Goal: Task Accomplishment & Management: Complete application form

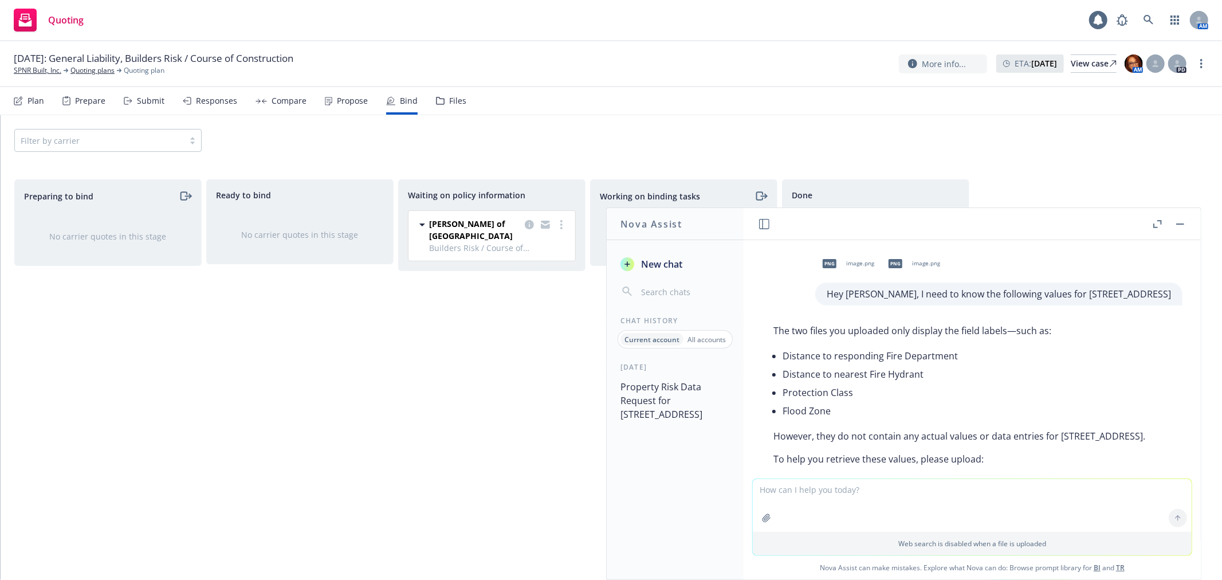
scroll to position [510, 0]
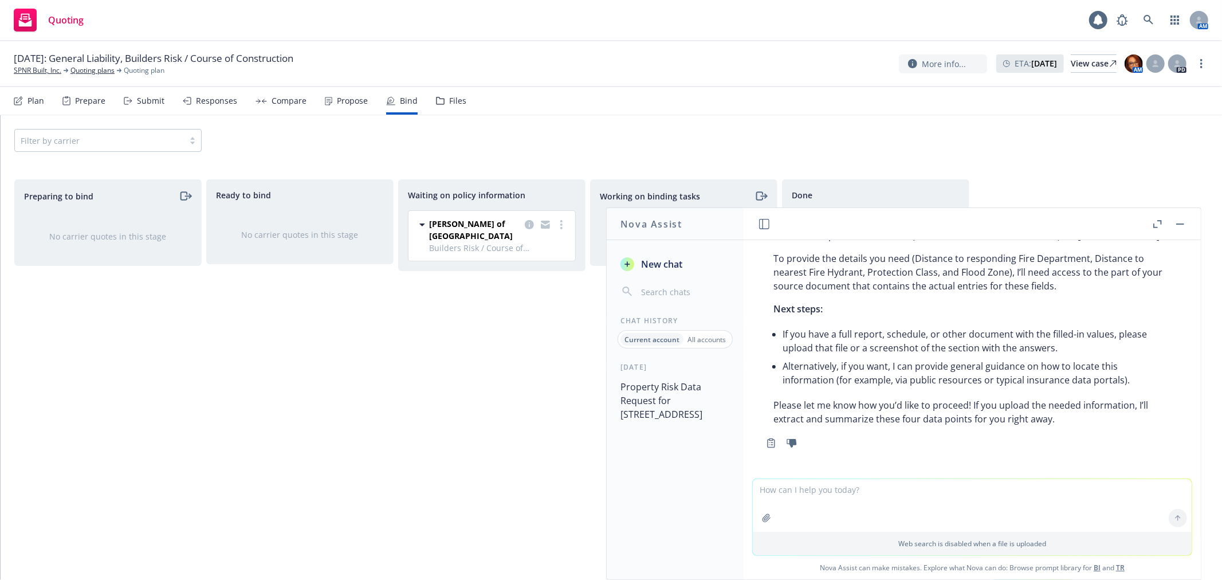
click at [1183, 225] on button "button" at bounding box center [1181, 224] width 14 height 14
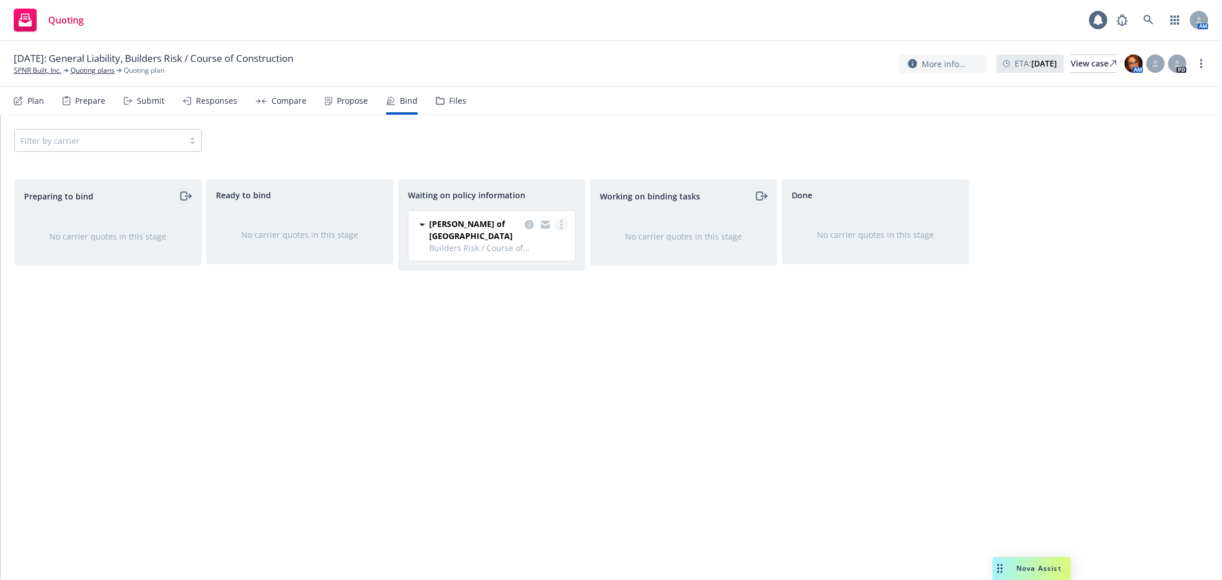
click at [562, 222] on icon "more" at bounding box center [561, 224] width 2 height 9
click at [44, 67] on link "SPNR Built, Inc." at bounding box center [38, 70] width 48 height 10
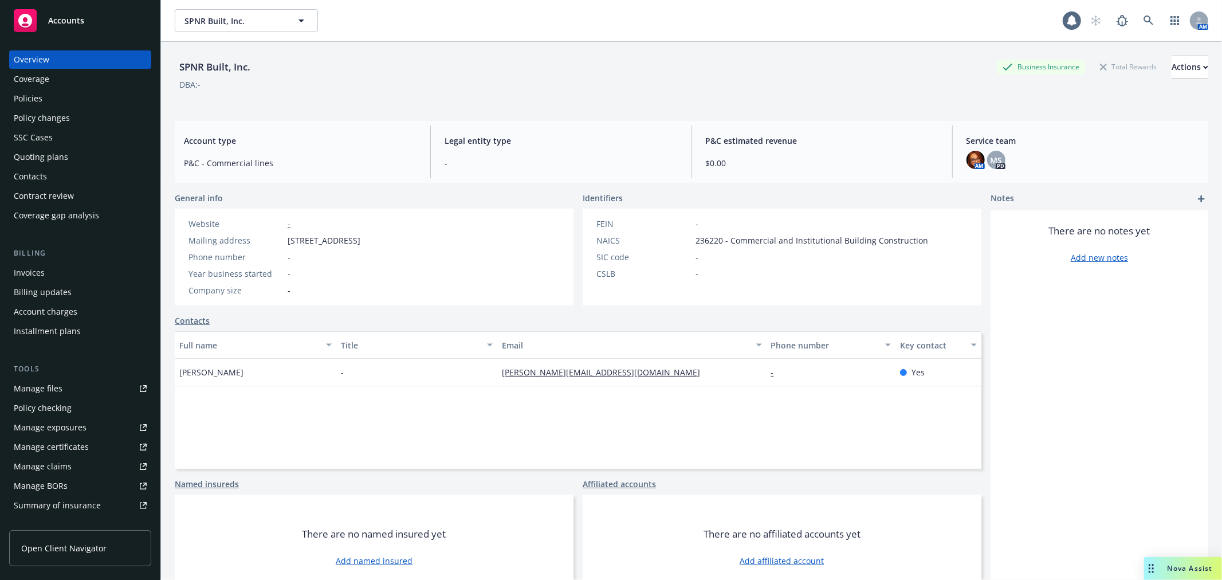
click at [73, 16] on span "Accounts" at bounding box center [66, 20] width 36 height 9
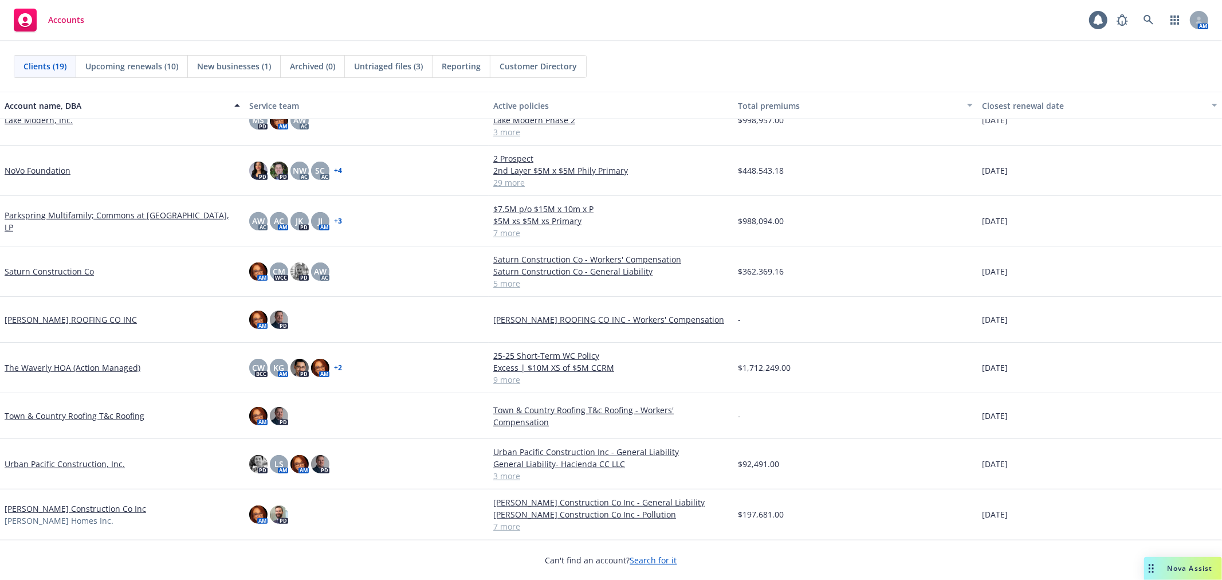
scroll to position [483, 0]
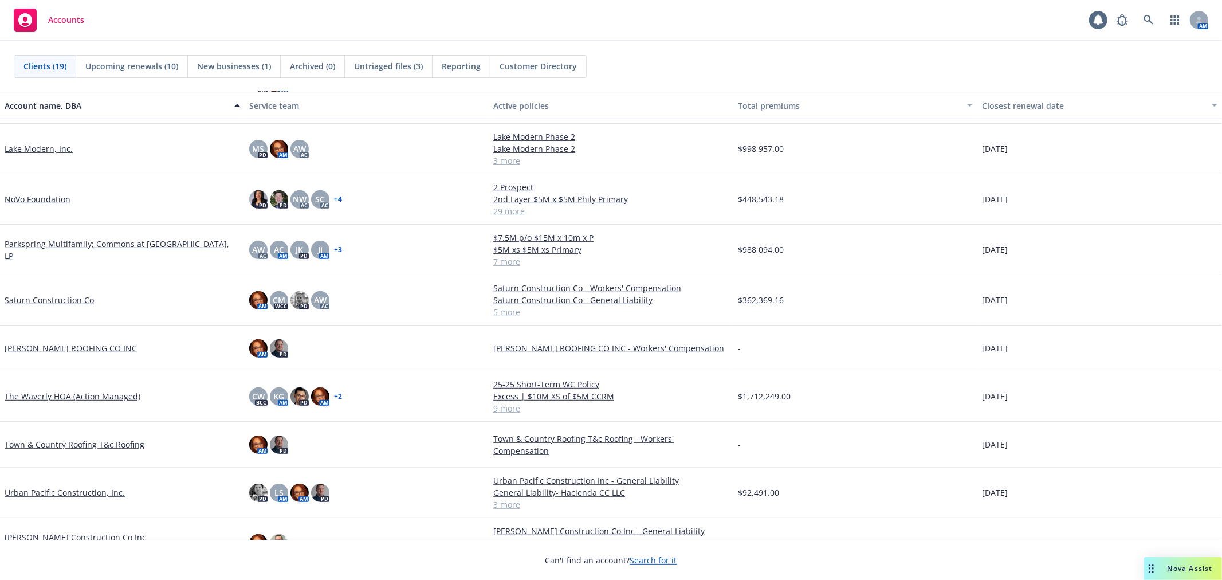
click at [52, 297] on link "Saturn Construction Co" at bounding box center [49, 300] width 89 height 12
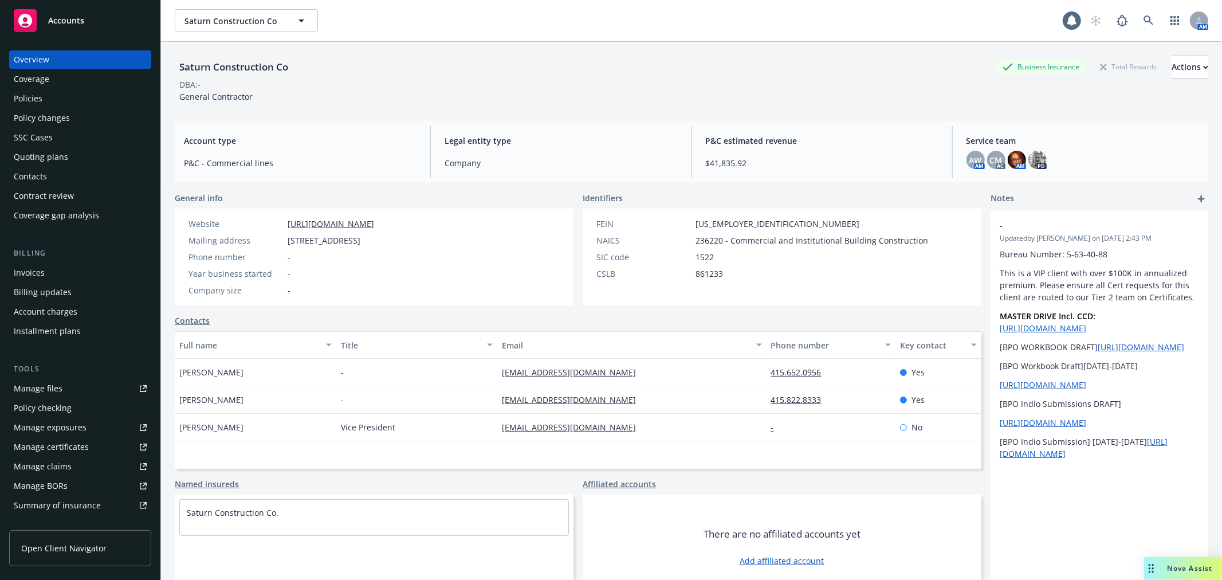
click at [973, 115] on div "Saturn Construction Co Business Insurance Total Rewards Actions DBA: - General …" at bounding box center [692, 325] width 1034 height 566
click at [48, 99] on div "Policies" at bounding box center [80, 98] width 133 height 18
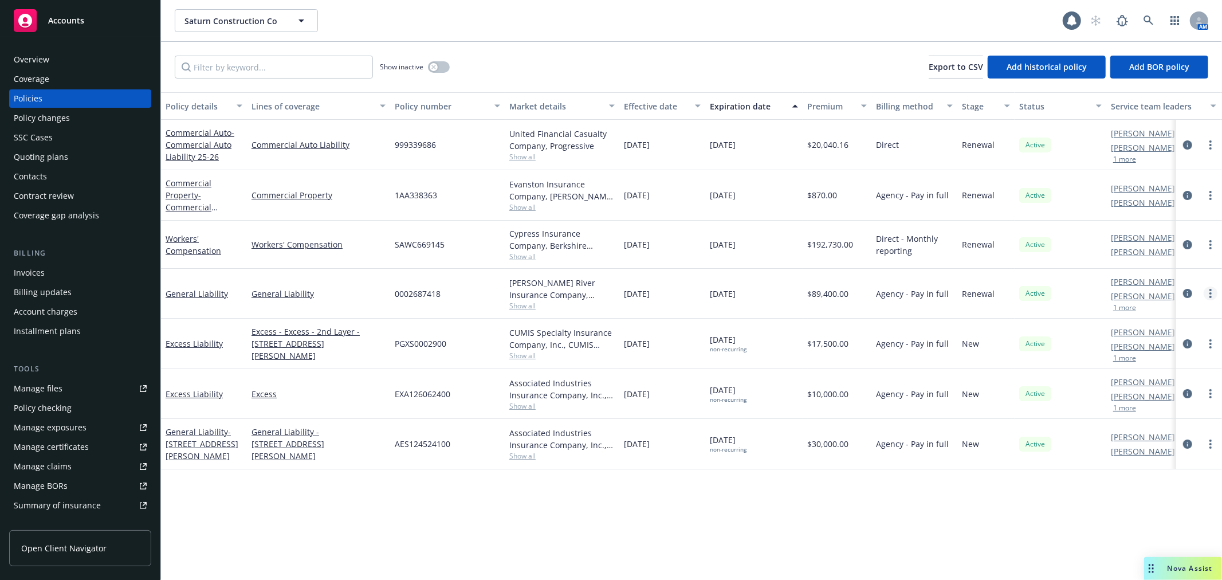
click at [1210, 293] on circle "more" at bounding box center [1211, 293] width 2 height 2
click at [1156, 453] on link "Copy logging email" at bounding box center [1150, 454] width 135 height 23
click at [71, 16] on span "Accounts" at bounding box center [66, 20] width 36 height 9
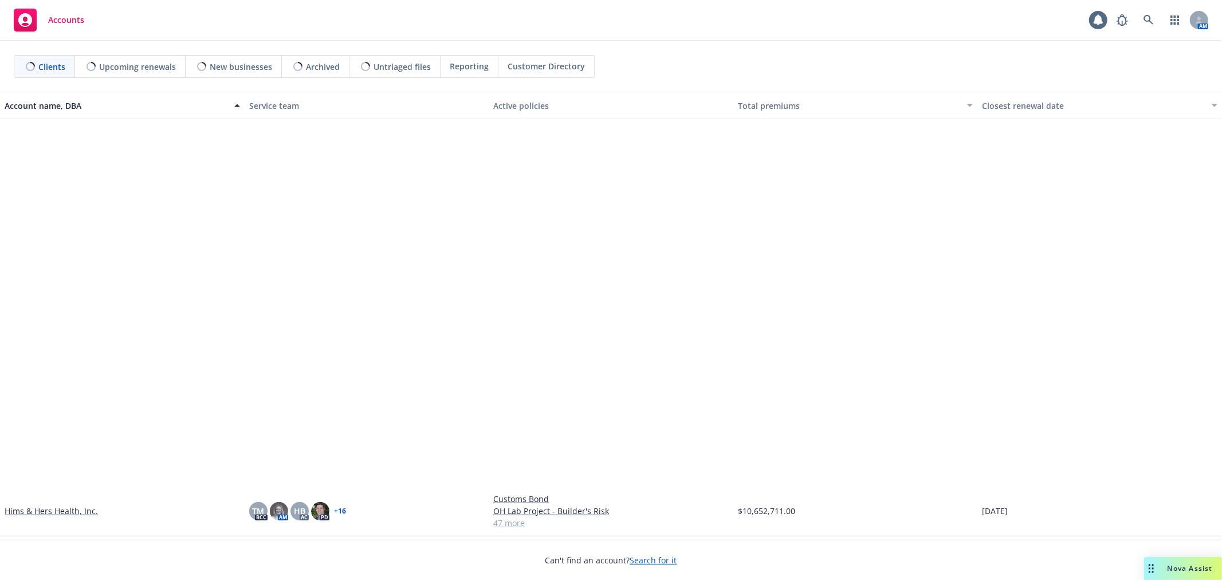
scroll to position [450, 0]
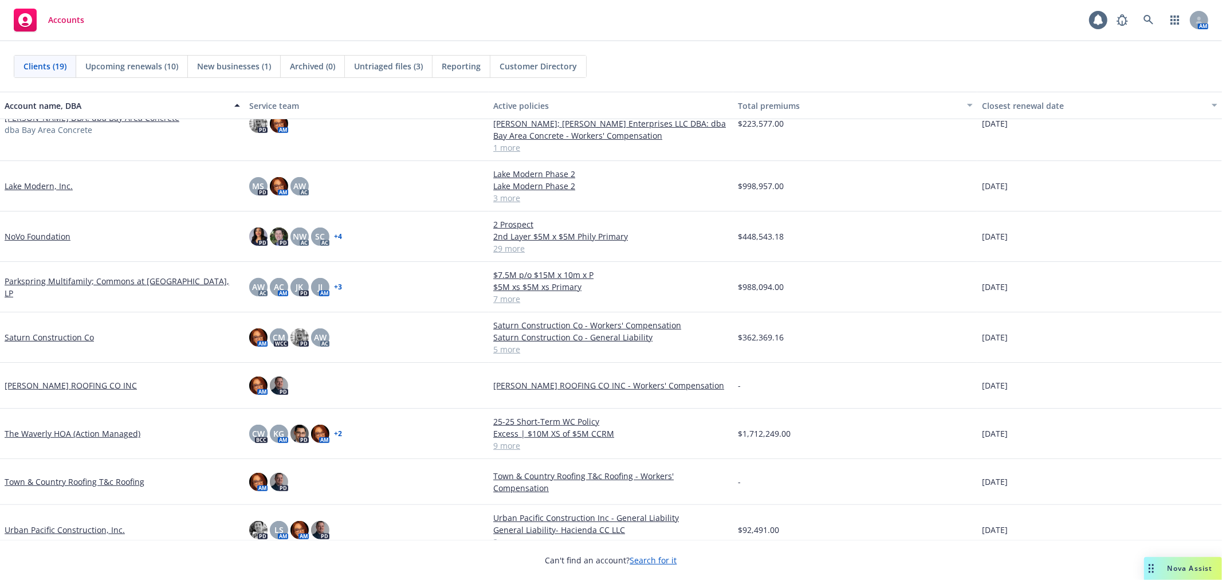
click at [41, 526] on link "Urban Pacific Construction, Inc." at bounding box center [65, 530] width 120 height 12
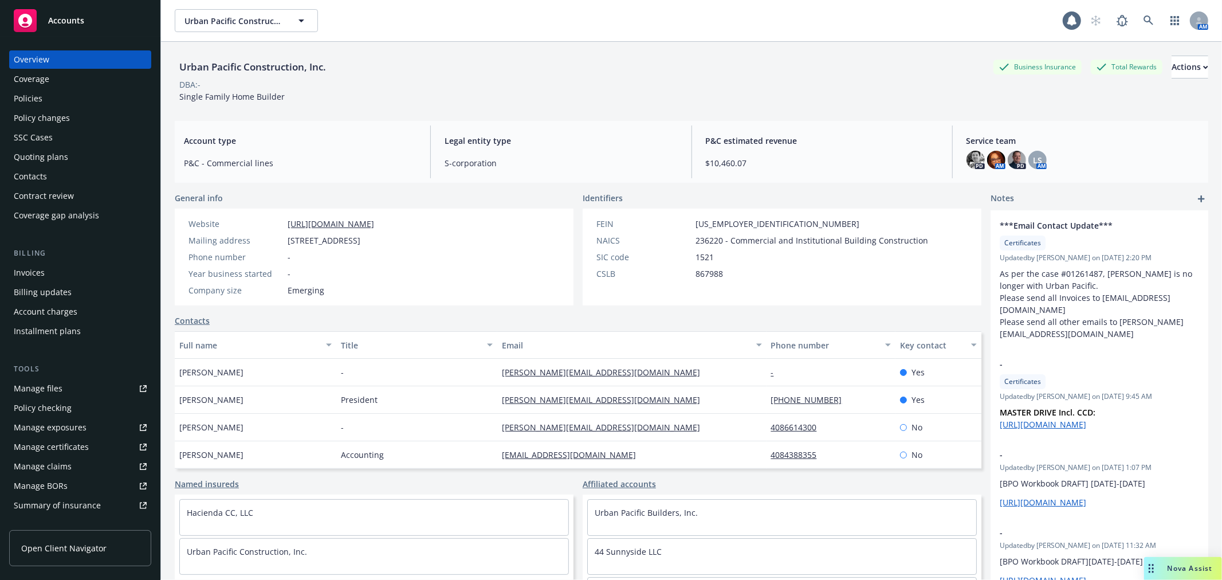
click at [71, 98] on div "Policies" at bounding box center [80, 98] width 133 height 18
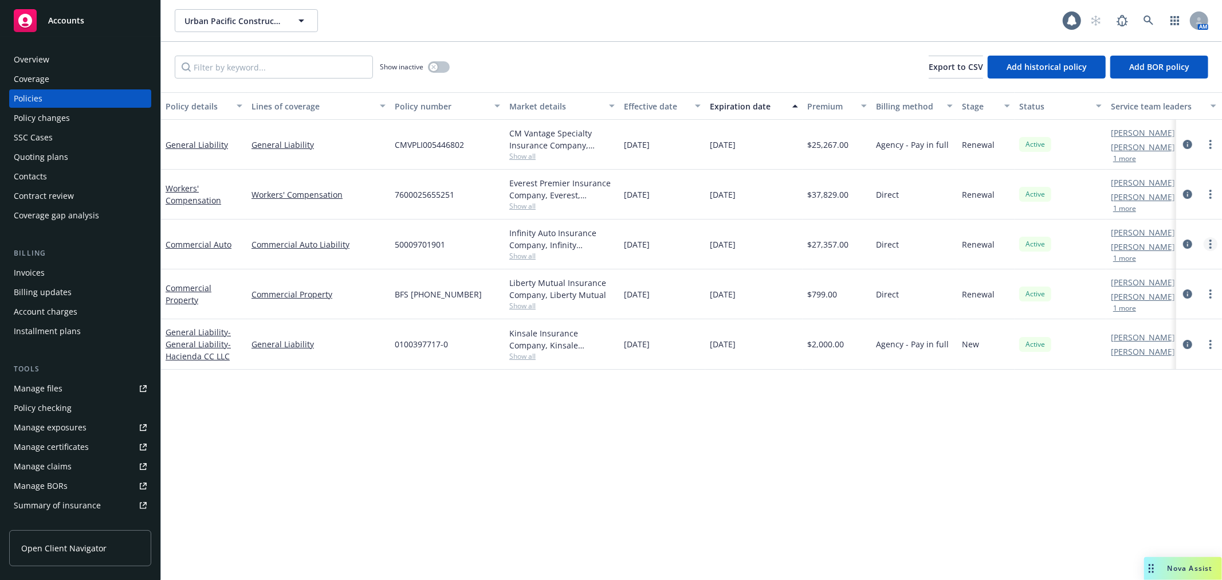
click at [1205, 241] on link "more" at bounding box center [1211, 244] width 14 height 14
drag, startPoint x: 448, startPoint y: 244, endPoint x: 379, endPoint y: 248, distance: 69.4
click at [379, 248] on div "Commercial Auto Commercial Auto Liability 50009701901 Infinity Auto Insurance C…" at bounding box center [714, 244] width 1106 height 50
copy div "50009701901"
click at [1213, 238] on link "more" at bounding box center [1211, 244] width 14 height 14
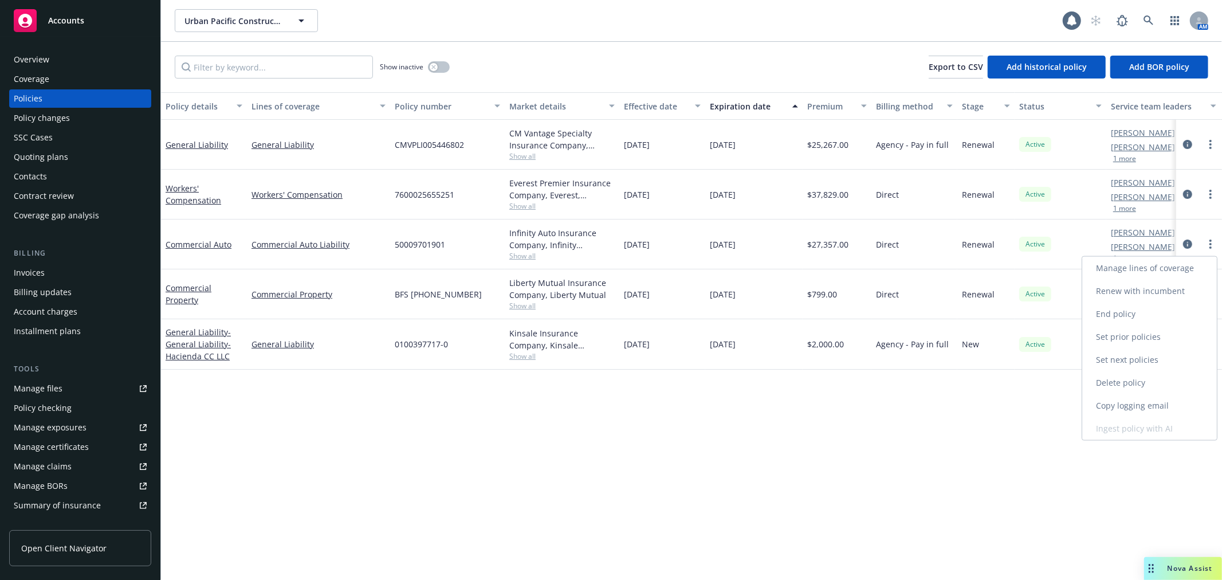
drag, startPoint x: 1145, startPoint y: 402, endPoint x: 346, endPoint y: 321, distance: 803.5
click at [1144, 403] on link "Copy logging email" at bounding box center [1150, 405] width 135 height 23
click at [100, 23] on div "Accounts" at bounding box center [80, 20] width 133 height 23
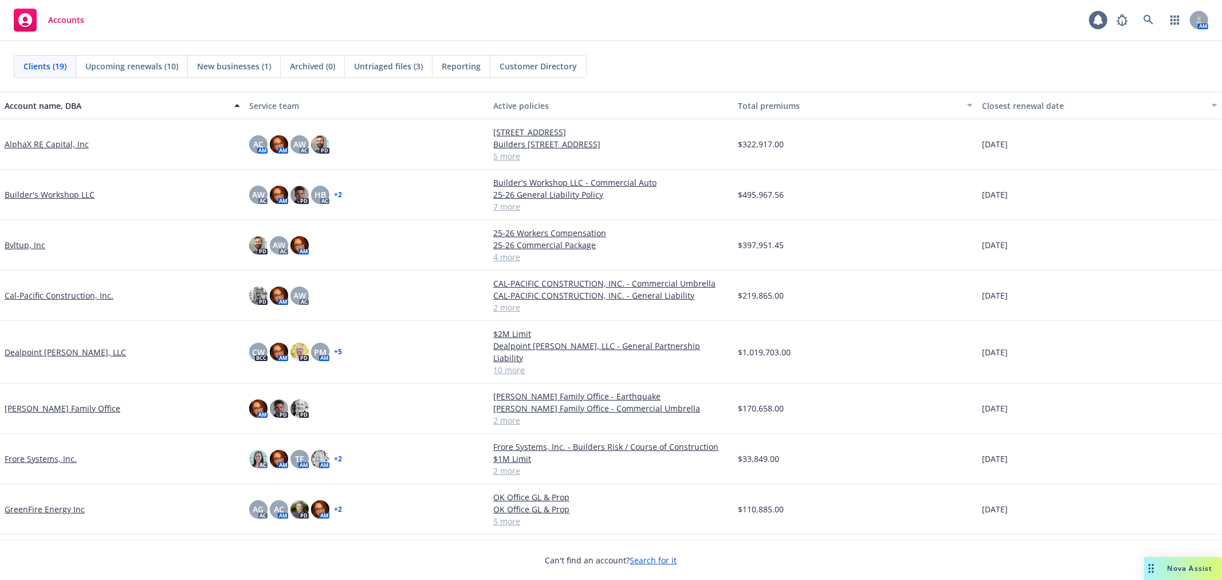
click at [1187, 569] on span "Nova Assist" at bounding box center [1190, 568] width 45 height 10
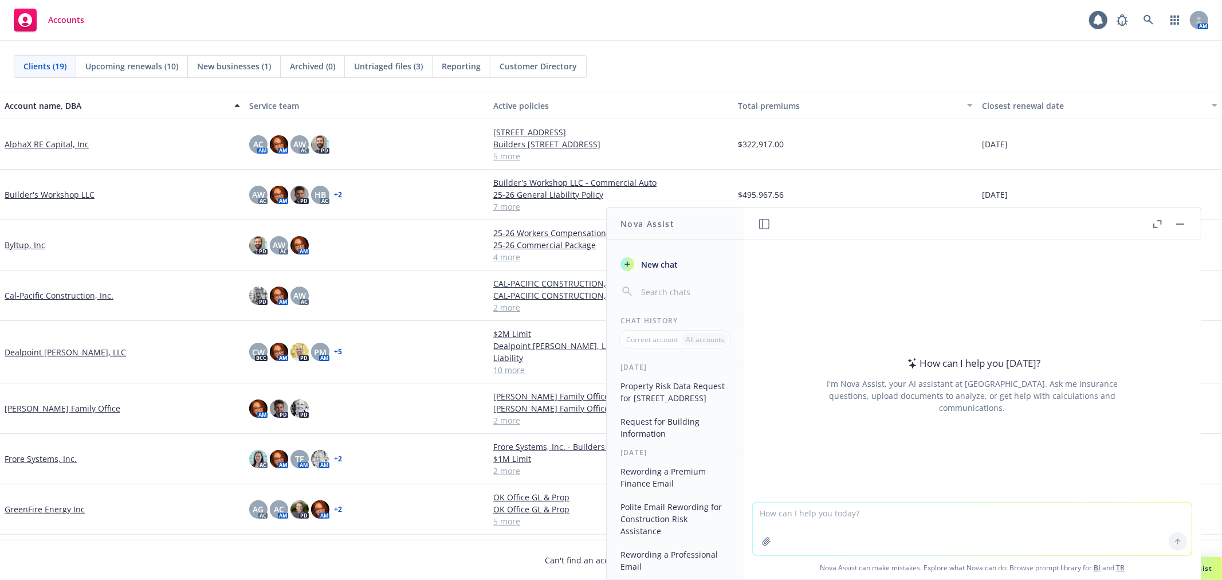
click at [815, 513] on textarea at bounding box center [972, 529] width 439 height 53
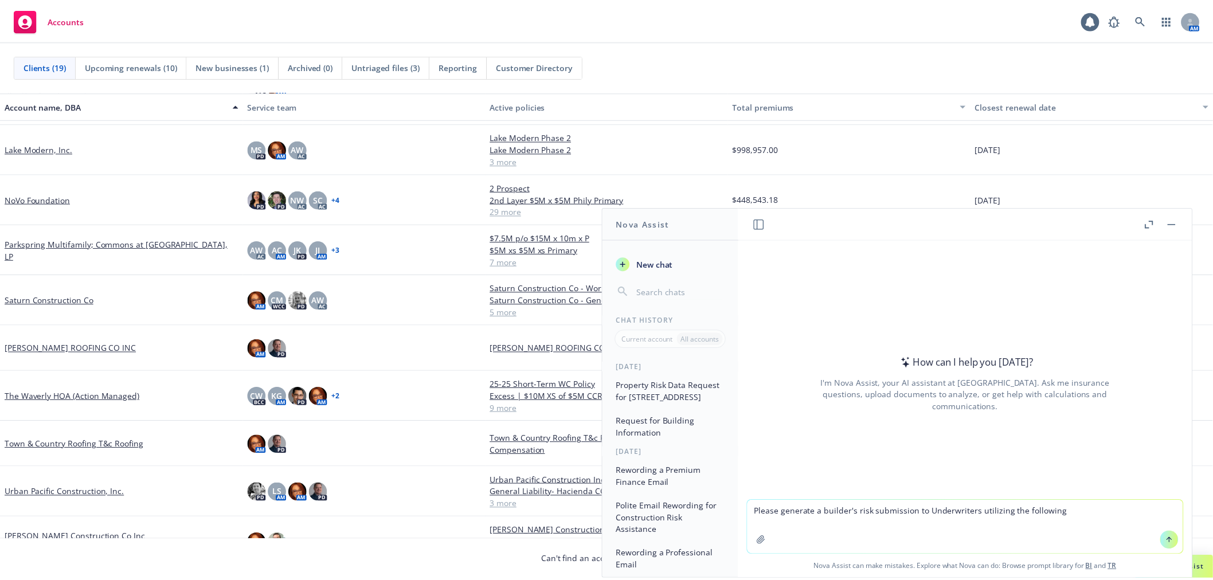
scroll to position [483, 0]
type textarea "Please generate a builder's risk submission to Underwriters utilizing the follo…"
click at [66, 489] on link "Urban Pacific Construction, Inc." at bounding box center [65, 493] width 120 height 12
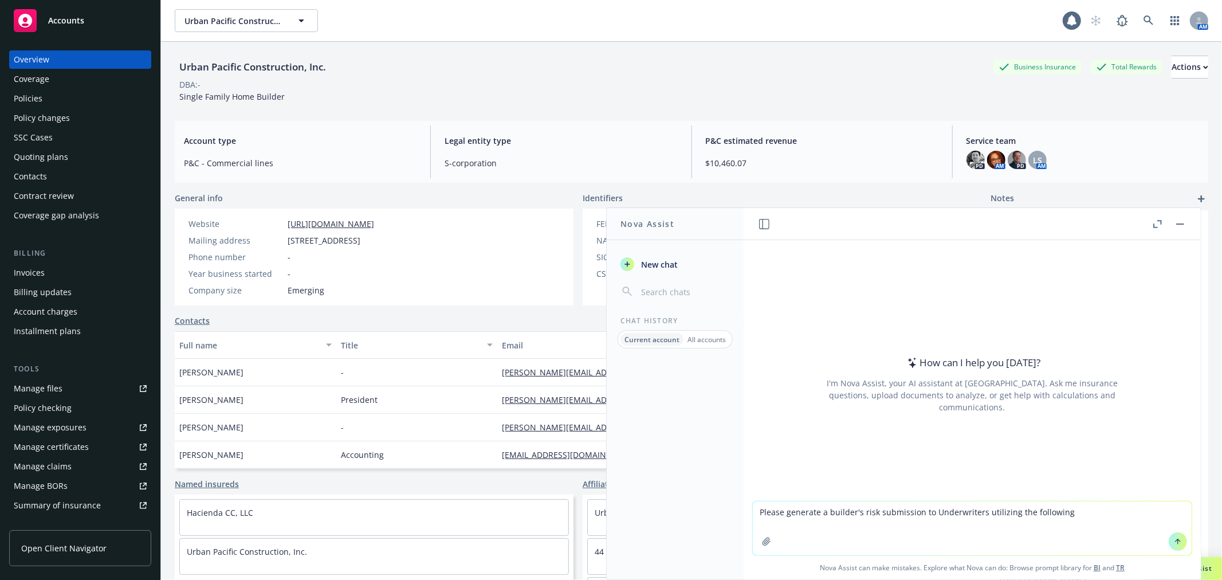
drag, startPoint x: 1080, startPoint y: 511, endPoint x: 657, endPoint y: 563, distance: 426.8
click at [743, 563] on div "Nova Assist New chat Chat History Current account All accounts How can I help y…" at bounding box center [972, 393] width 458 height 372
click at [1185, 224] on button "button" at bounding box center [1181, 224] width 14 height 14
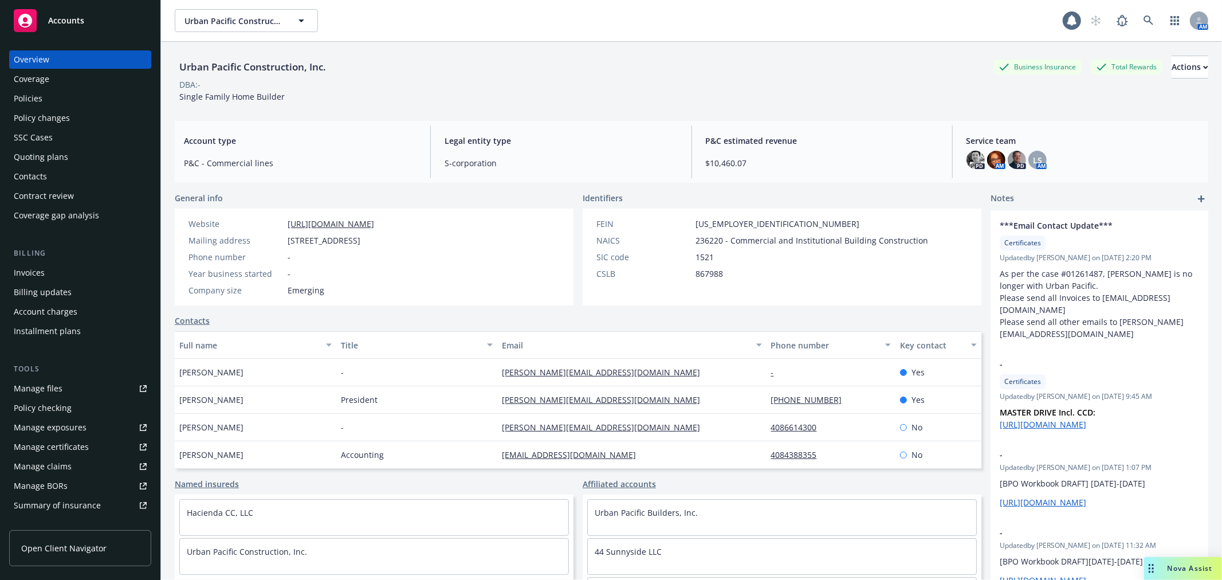
click at [81, 111] on div "Policy changes" at bounding box center [80, 118] width 133 height 18
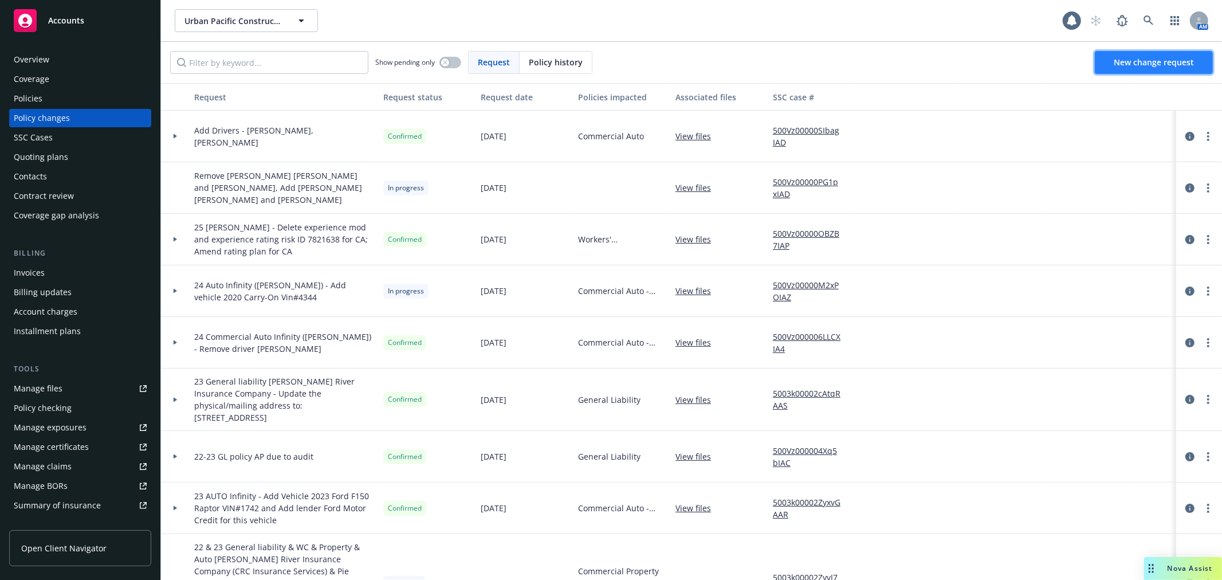
click at [1159, 58] on span "New change request" at bounding box center [1154, 62] width 80 height 11
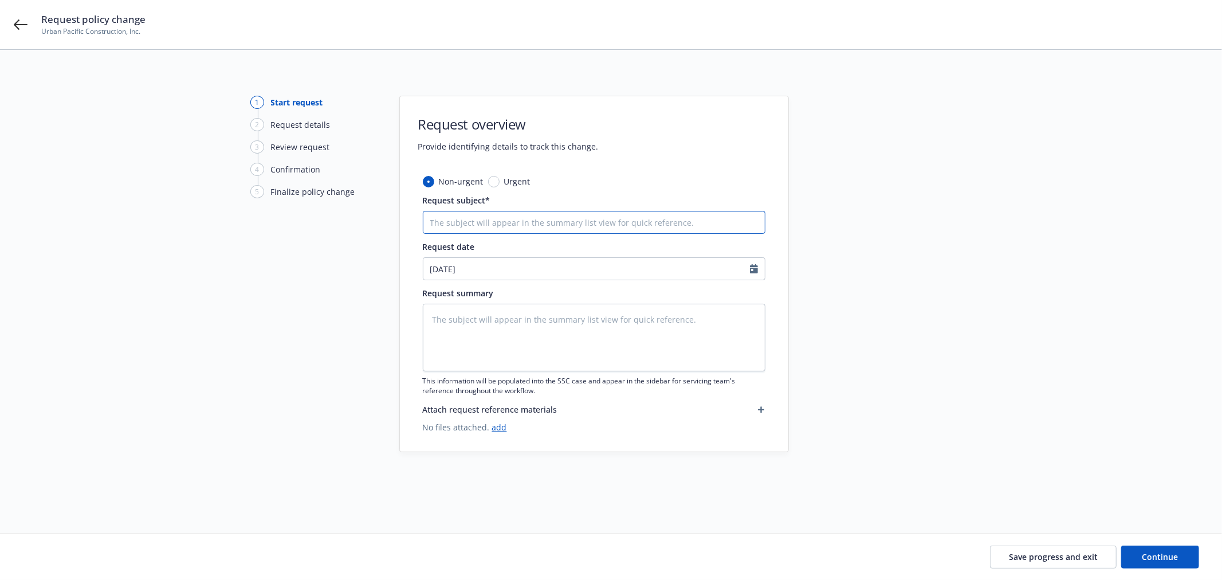
click at [605, 218] on input "Request subject*" at bounding box center [594, 222] width 343 height 23
type textarea "x"
type input "A"
type textarea "x"
type input "Ad"
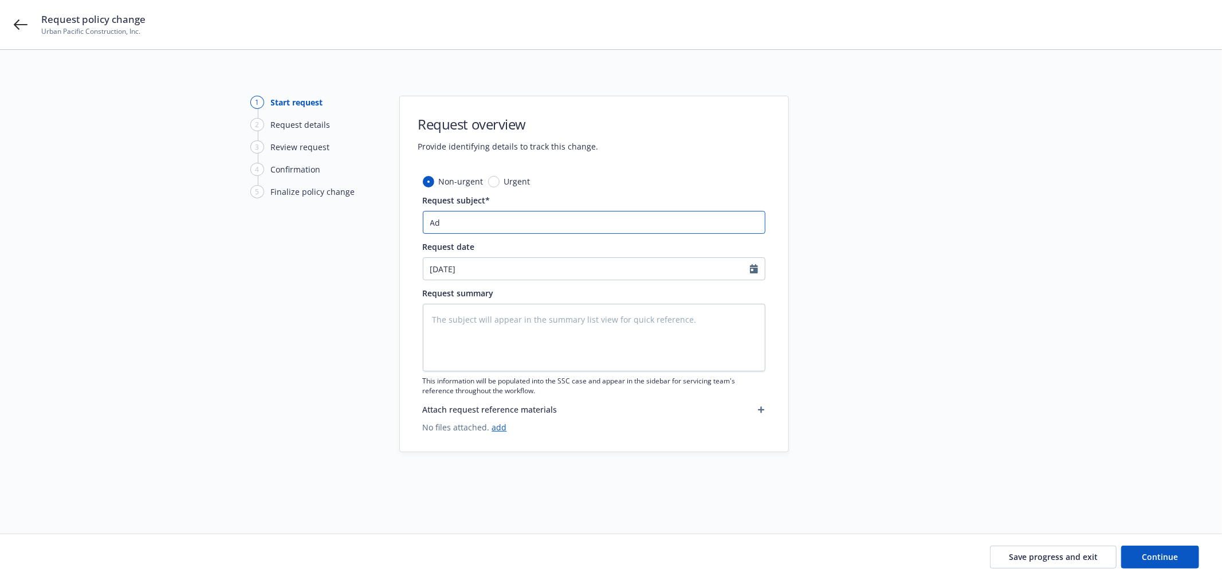
type textarea "x"
type input "Add"
type textarea "x"
type input "Add"
type textarea "x"
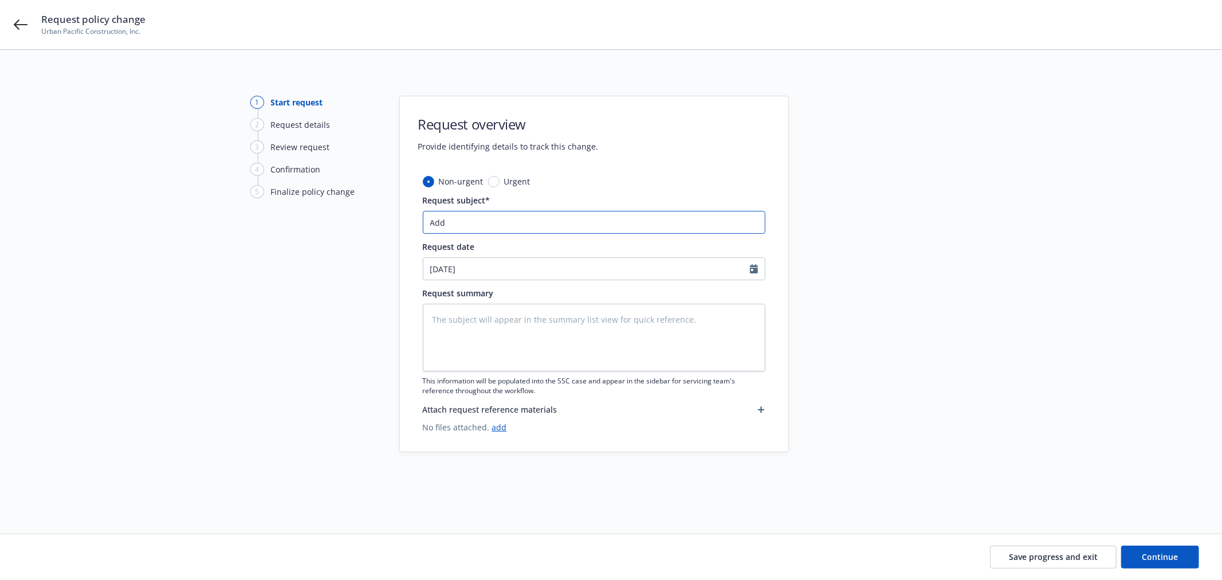
type input "Add D"
type textarea "x"
type input "Add Dr"
type textarea "x"
type input "Add Driv"
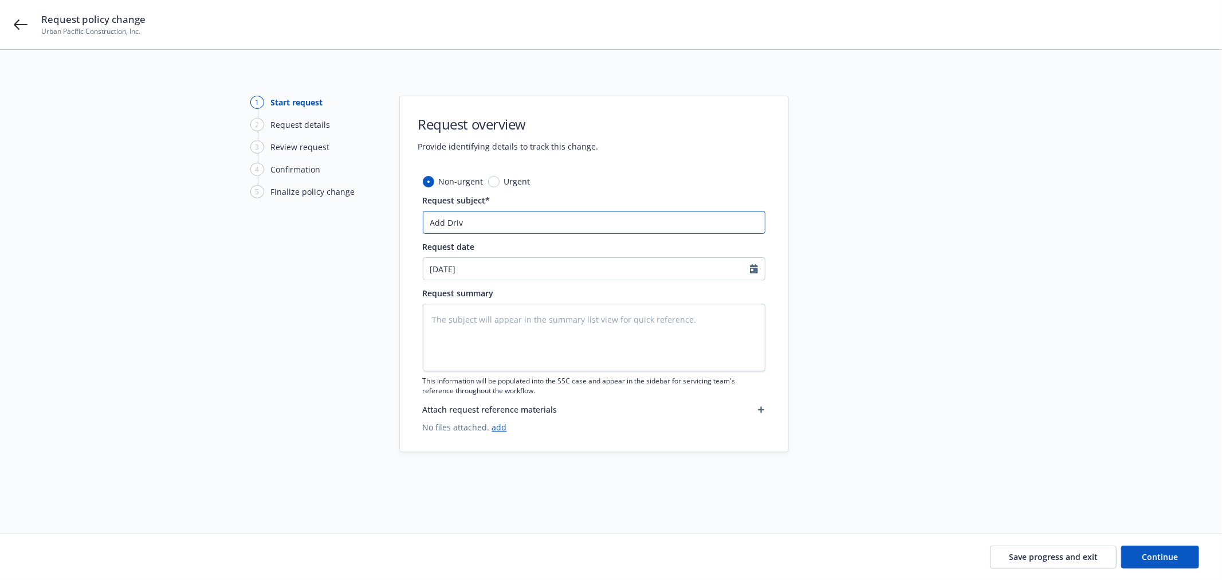
type textarea "x"
type input "Add Drive"
type textarea "x"
type input "Add Driver"
type textarea "x"
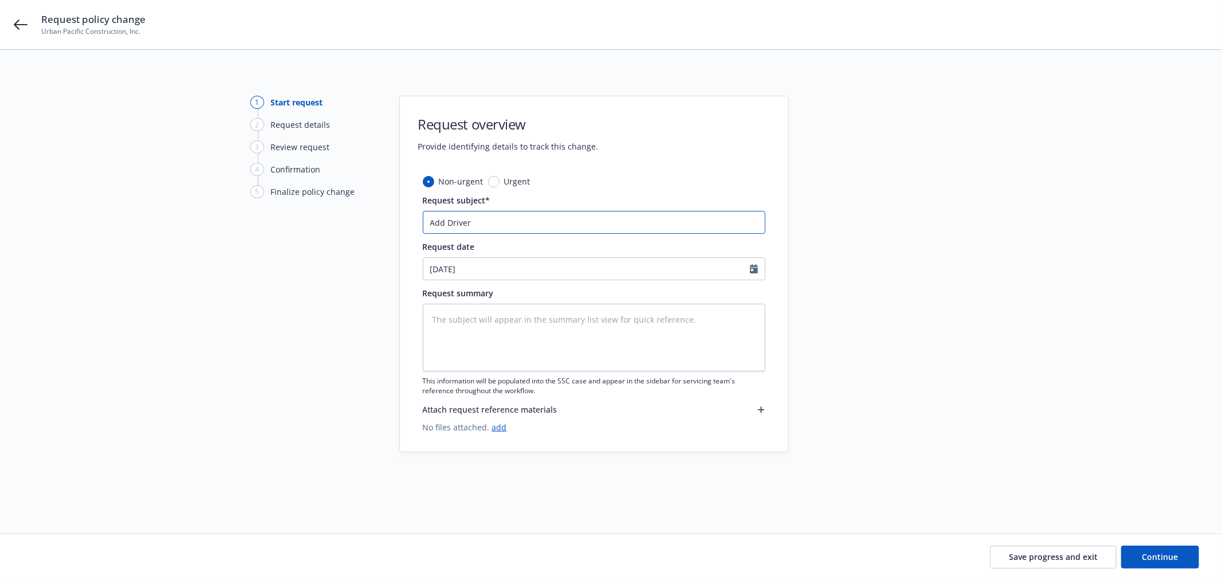
type input "Add Driver -"
type textarea "x"
type input "Add Driver -"
click at [602, 218] on input "Add Driver -" at bounding box center [594, 222] width 343 height 23
paste input "[PERSON_NAME]"
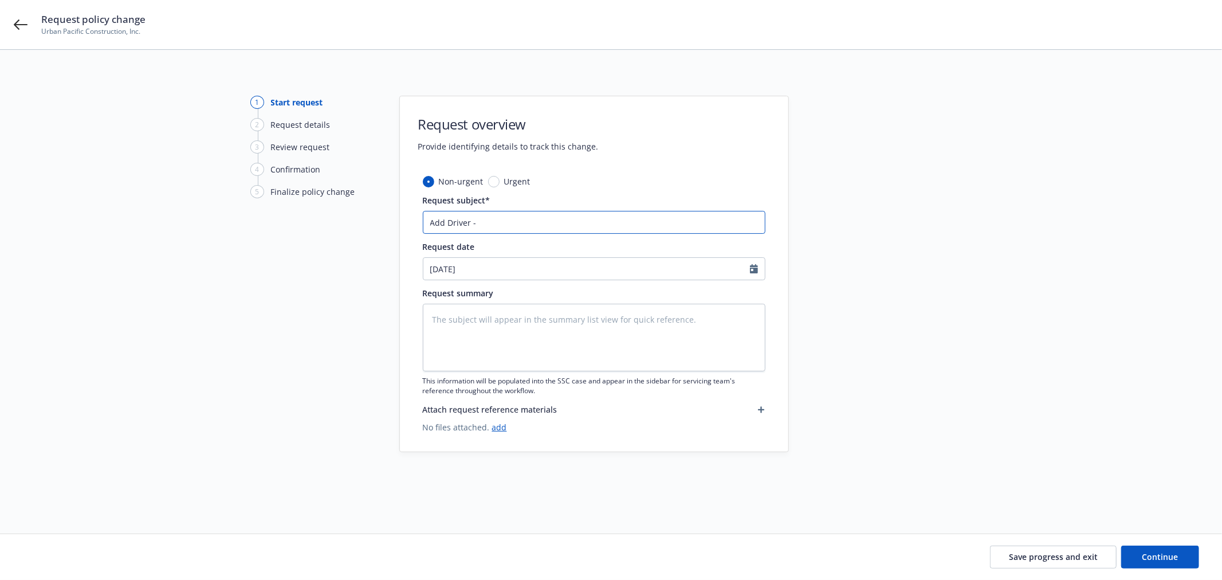
type textarea "x"
drag, startPoint x: 608, startPoint y: 215, endPoint x: -36, endPoint y: 278, distance: 646.6
click at [0, 278] on html "Request policy change Urban Pacific Construction, Inc. 1 Start request 2 Reques…" at bounding box center [611, 290] width 1222 height 580
type input "Add Driver - [PERSON_NAME]"
click at [666, 330] on textarea at bounding box center [594, 338] width 343 height 68
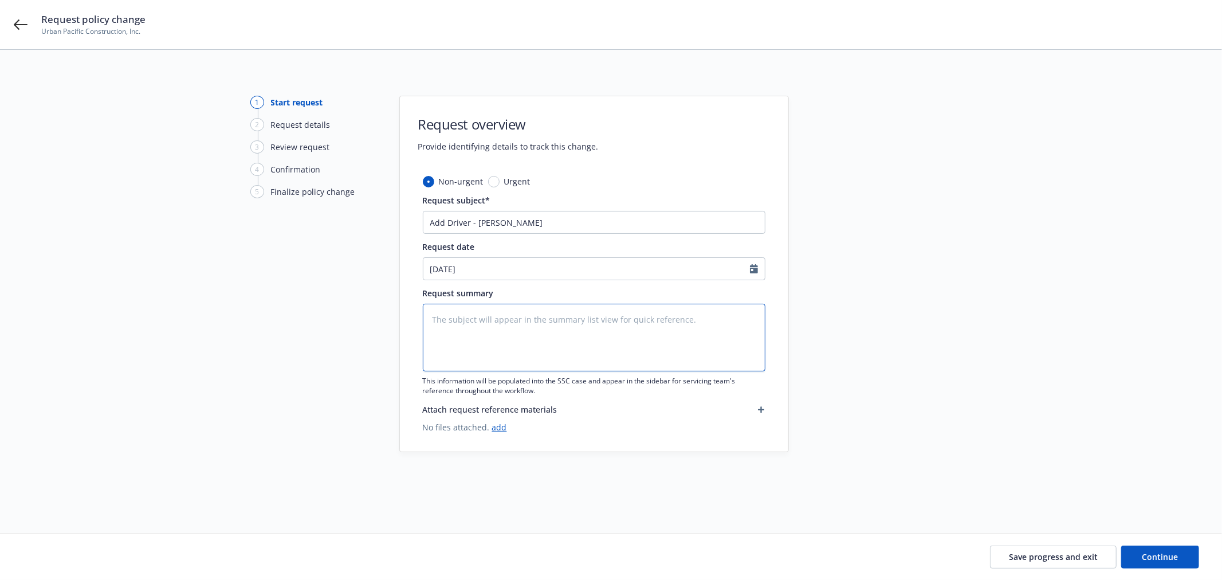
paste textarea "Add Driver - [PERSON_NAME]"
type textarea "x"
type textarea "Add Driver - [PERSON_NAME]"
click at [1167, 557] on span "Continue" at bounding box center [1161, 556] width 36 height 11
type textarea "x"
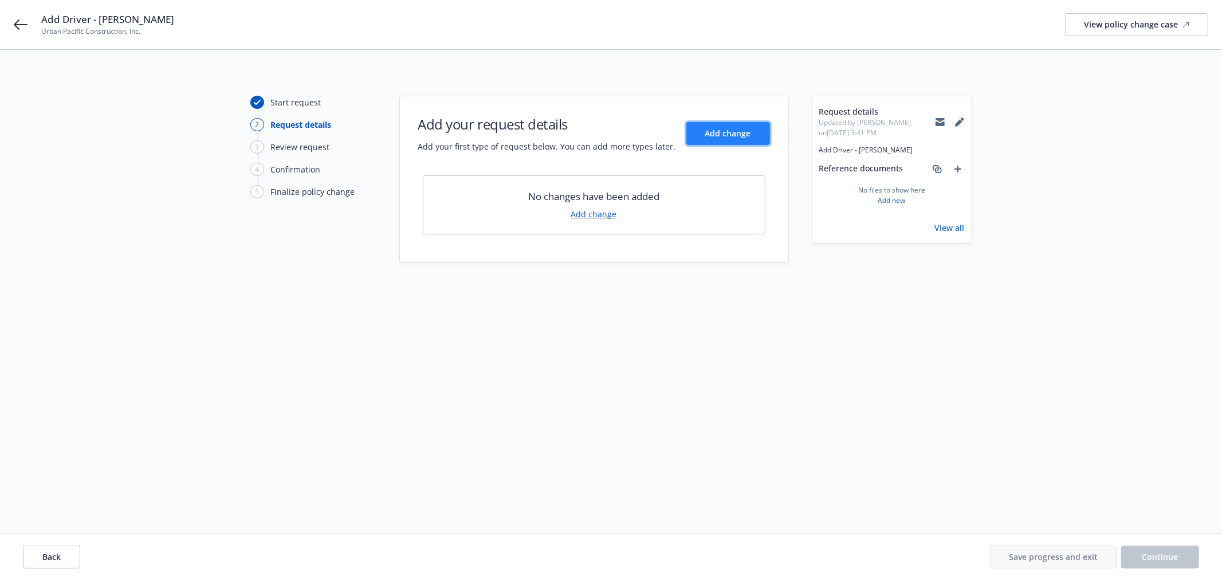
click at [724, 129] on span "Add change" at bounding box center [728, 133] width 46 height 11
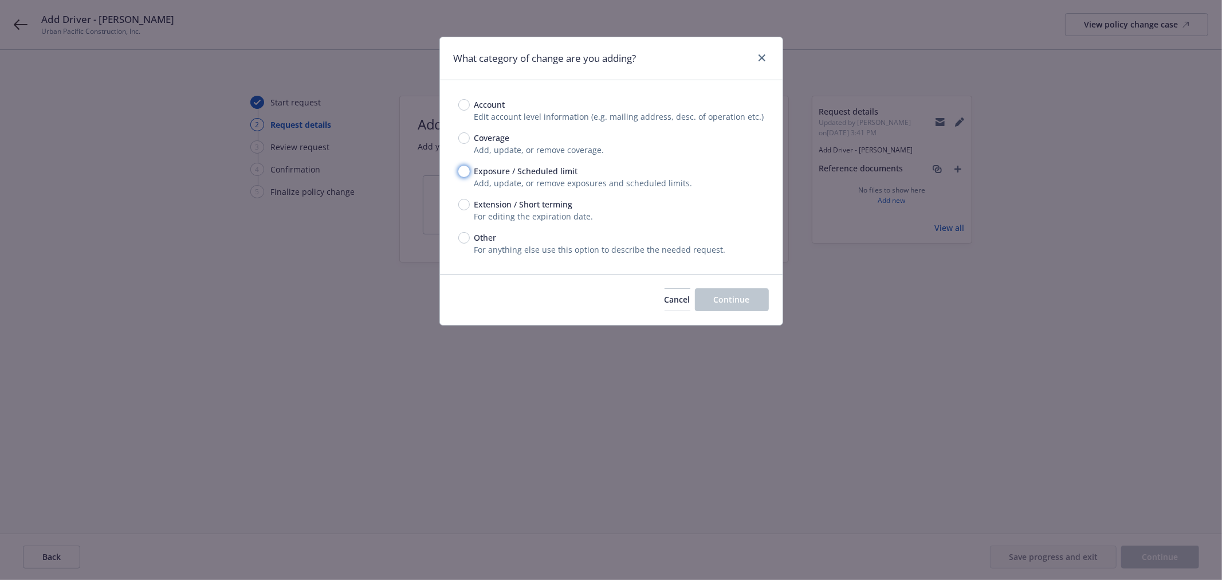
click at [461, 172] on input "Exposure / Scheduled limit" at bounding box center [463, 171] width 11 height 11
radio input "true"
click at [736, 297] on span "Continue" at bounding box center [732, 299] width 36 height 11
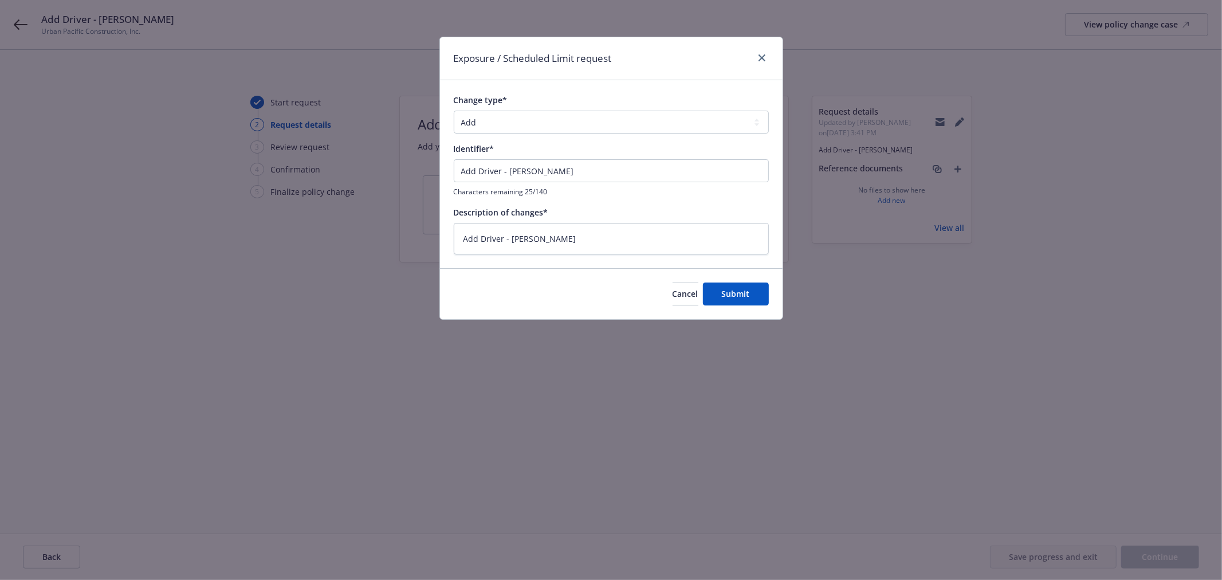
click at [741, 280] on div "Cancel Submit" at bounding box center [611, 293] width 343 height 51
click at [726, 290] on span "Submit" at bounding box center [736, 293] width 28 height 11
type textarea "x"
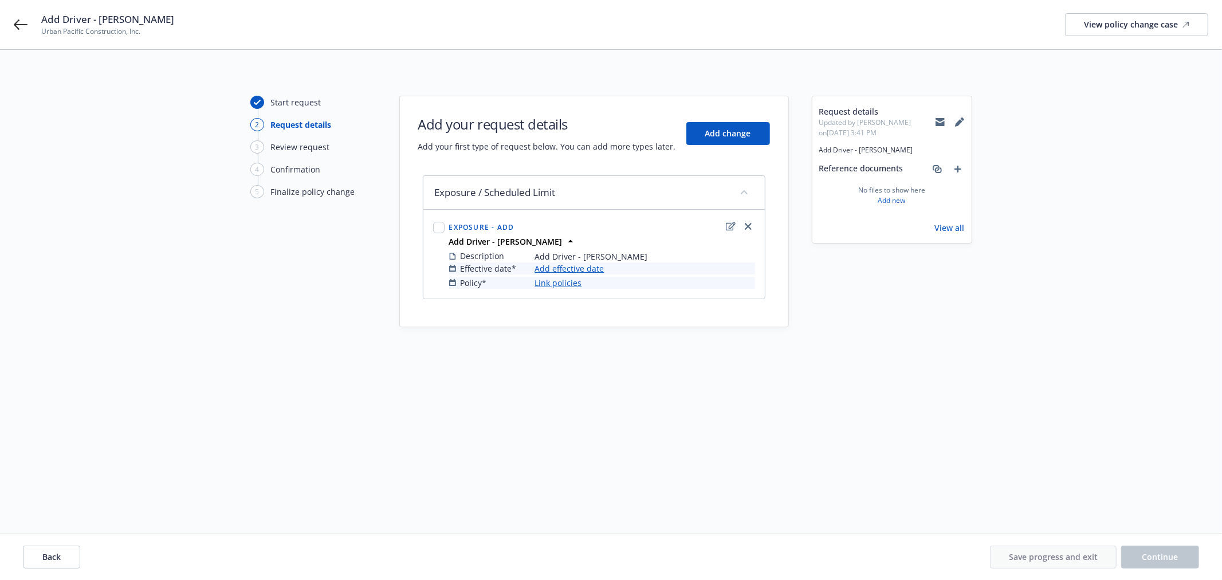
click at [591, 266] on link "Add effective date" at bounding box center [569, 268] width 69 height 12
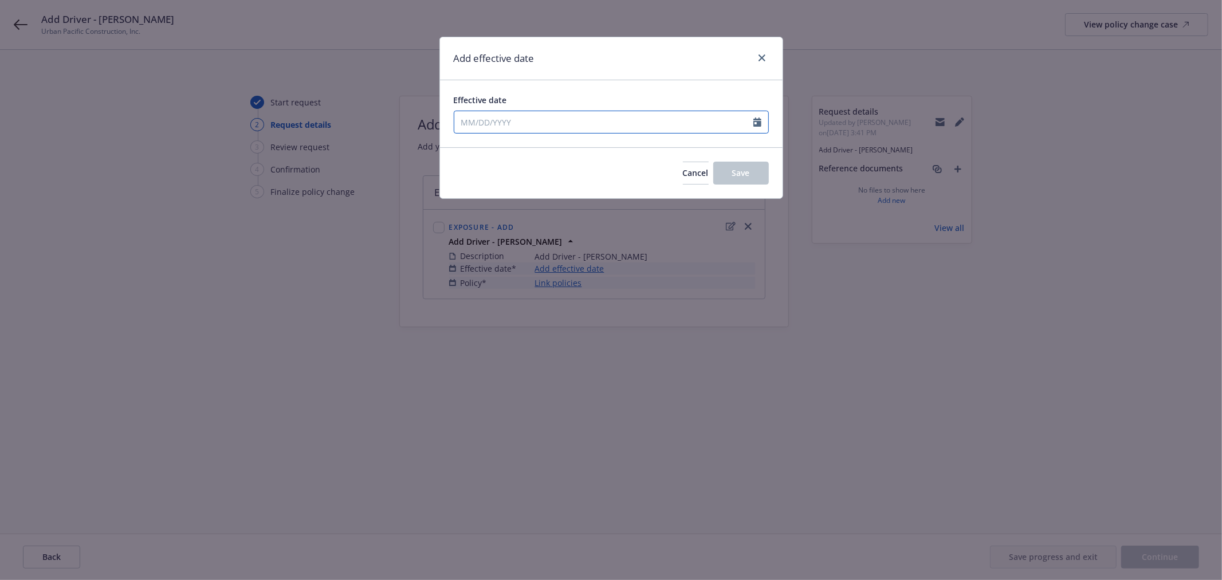
select select "9"
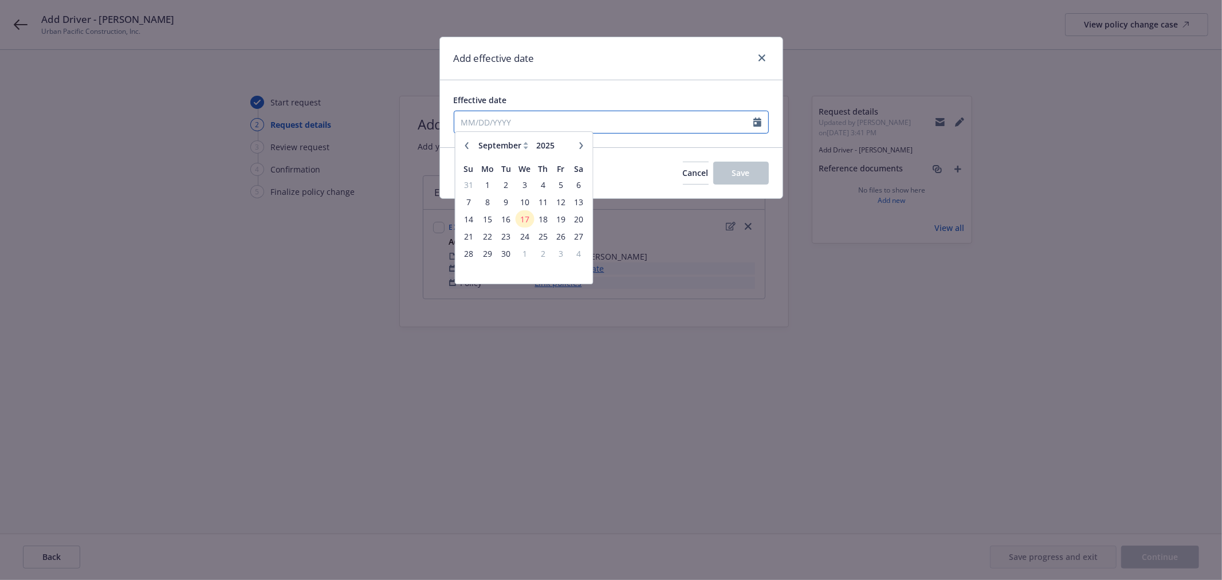
click at [752, 124] on input "Effective date" at bounding box center [603, 122] width 299 height 22
click at [530, 224] on span "17" at bounding box center [524, 223] width 17 height 14
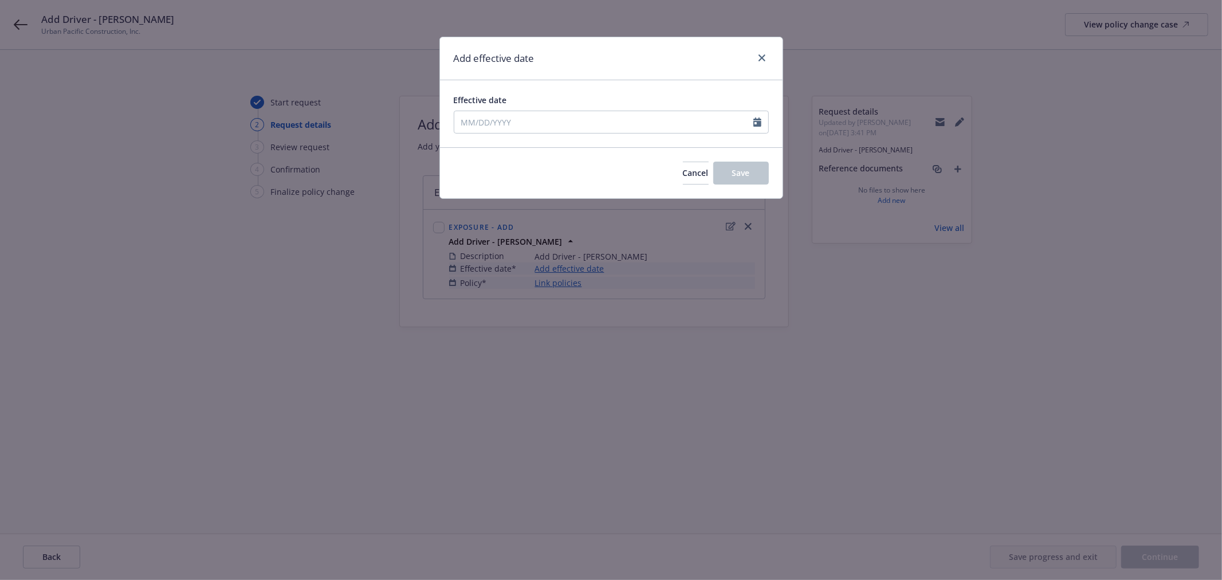
type input "[DATE]"
click at [745, 170] on span "Save" at bounding box center [741, 172] width 18 height 11
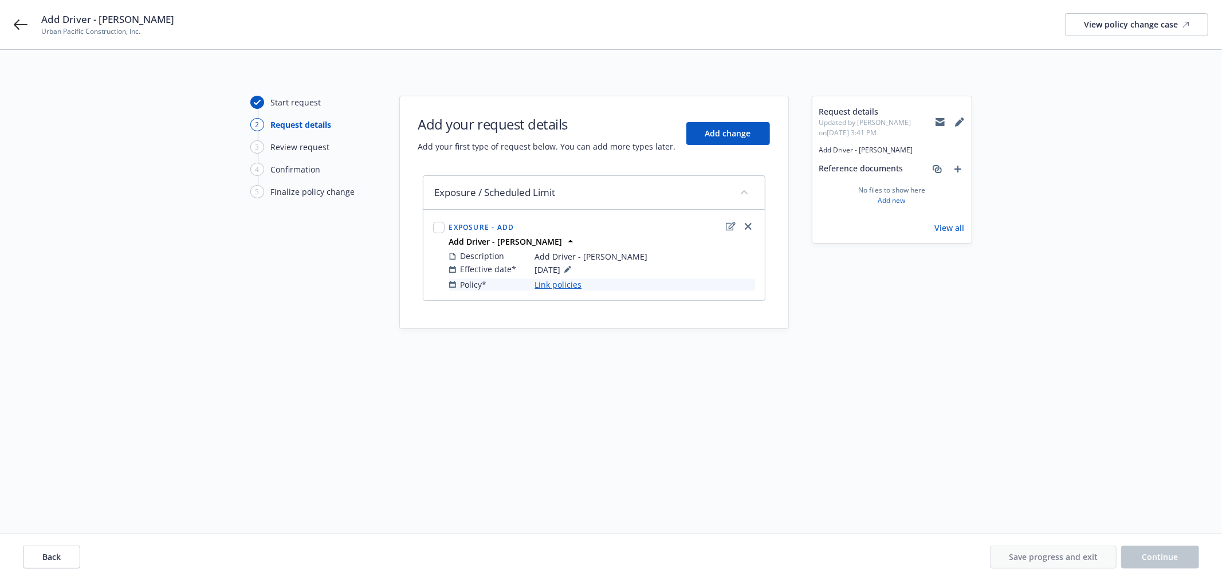
click at [560, 287] on link "Link policies" at bounding box center [558, 285] width 47 height 12
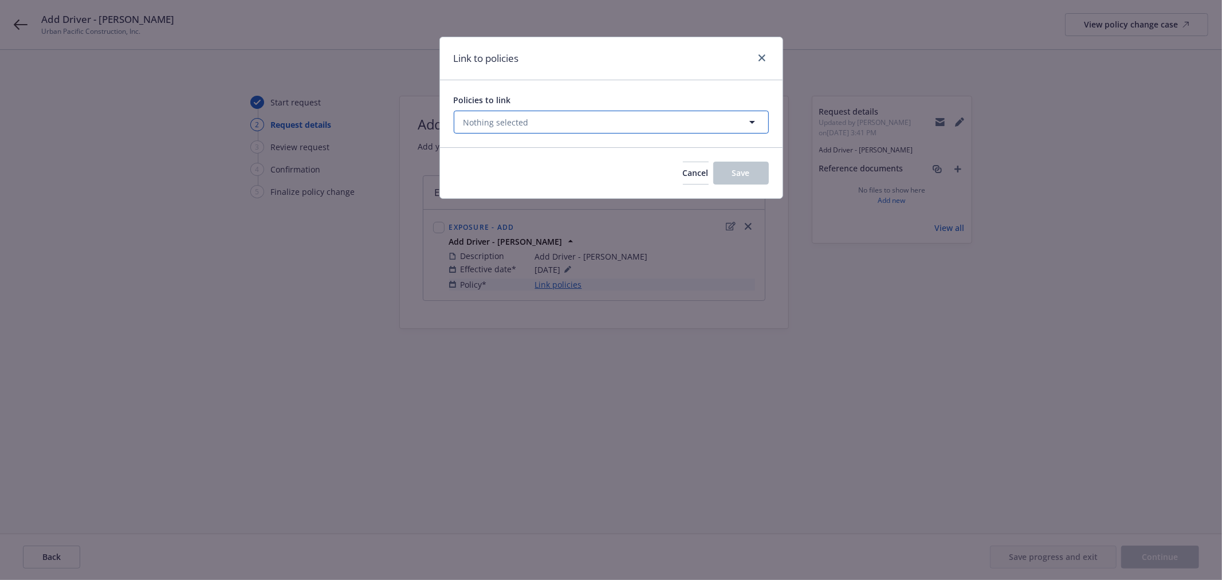
click at [568, 124] on button "Nothing selected" at bounding box center [611, 122] width 315 height 23
select select "ACTIVE"
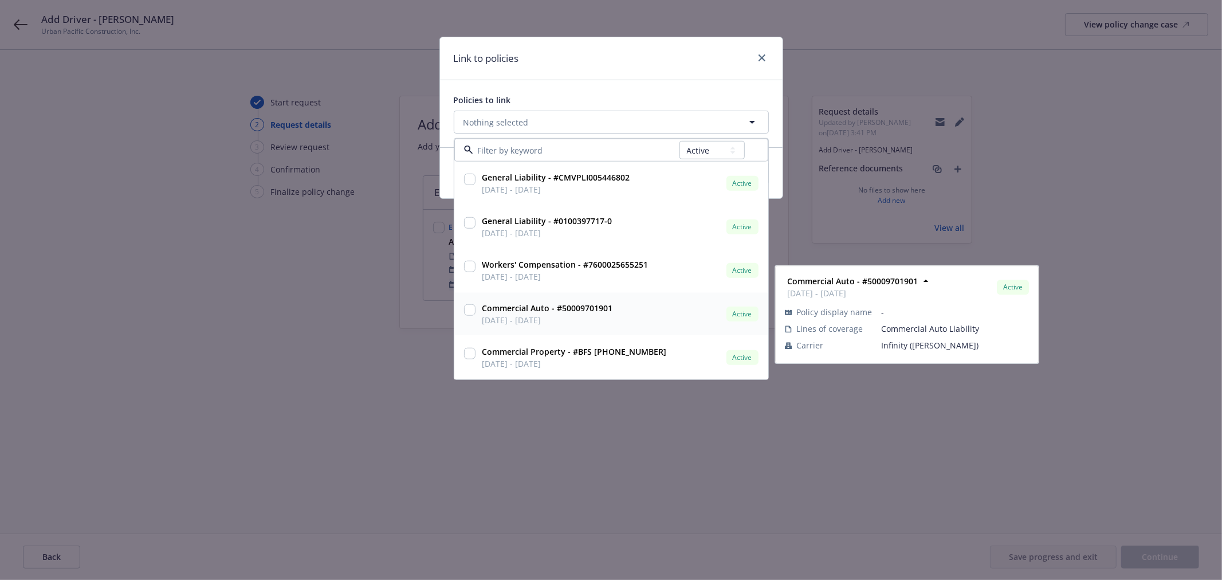
click at [470, 308] on input "checkbox" at bounding box center [469, 309] width 11 height 11
checkbox input "true"
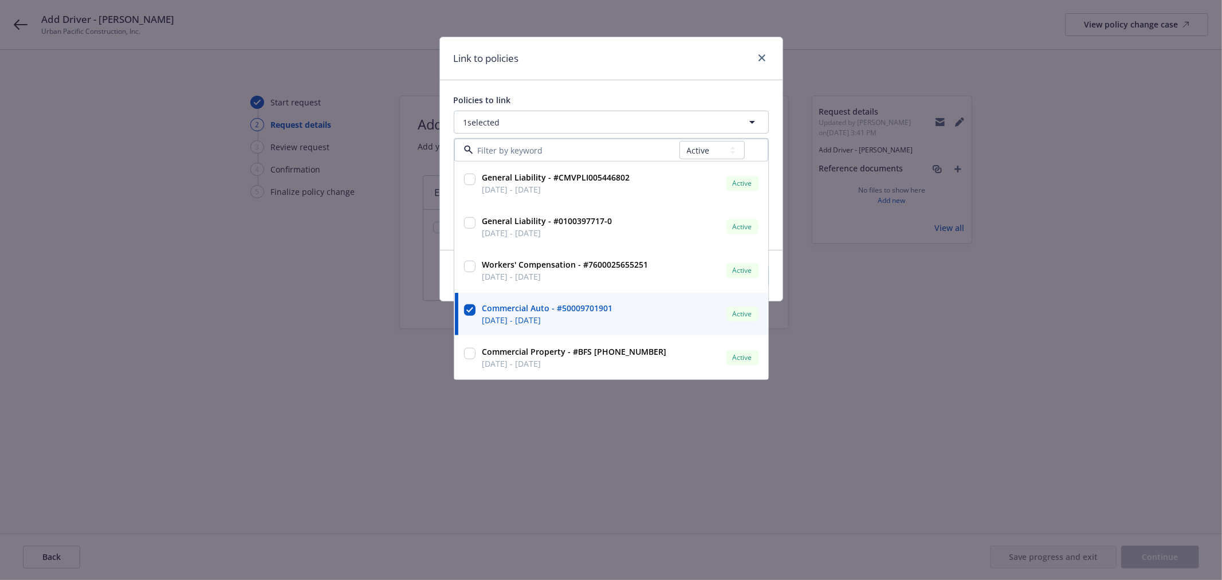
click at [764, 100] on div "Policies to link" at bounding box center [611, 100] width 315 height 12
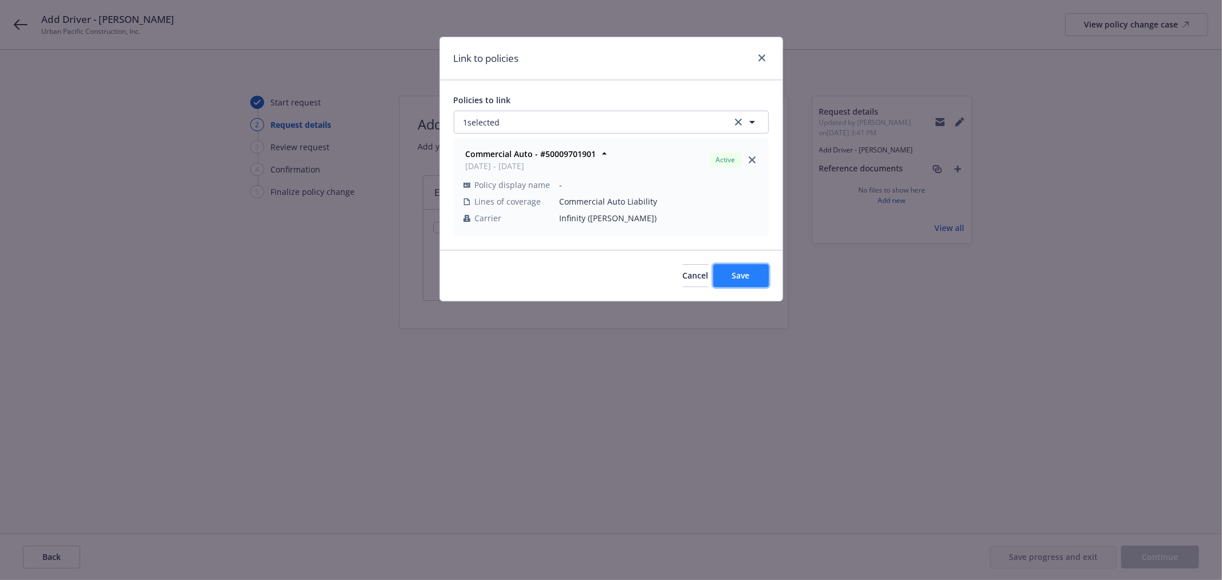
click at [739, 276] on span "Save" at bounding box center [741, 275] width 18 height 11
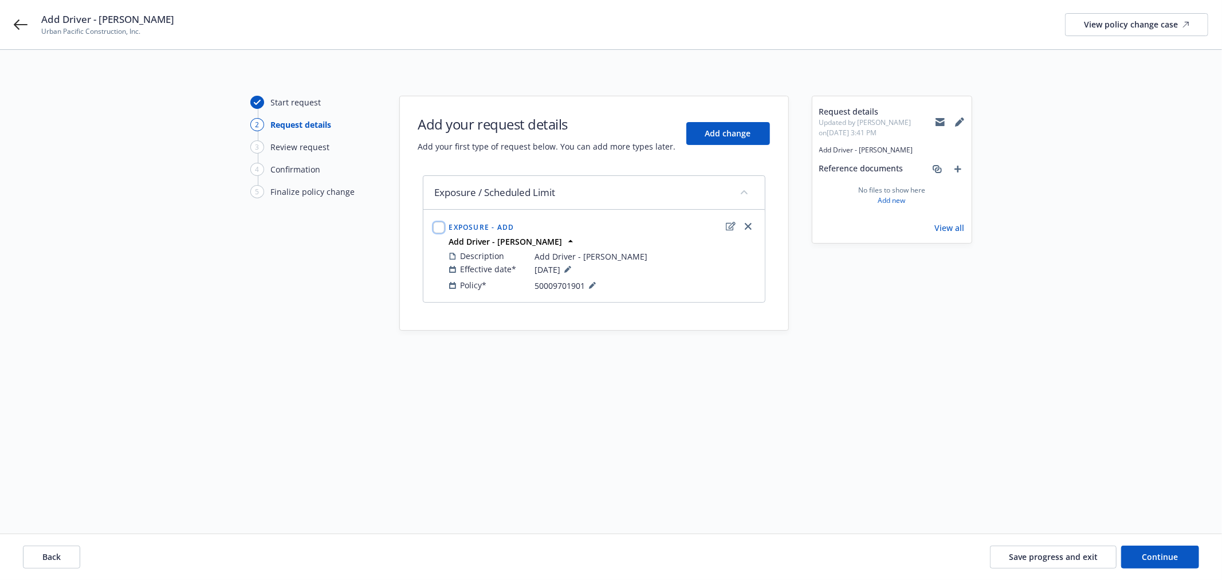
click at [438, 229] on input "checkbox" at bounding box center [438, 227] width 11 height 11
checkbox input "true"
click at [1150, 552] on span "Continue" at bounding box center [1161, 556] width 36 height 11
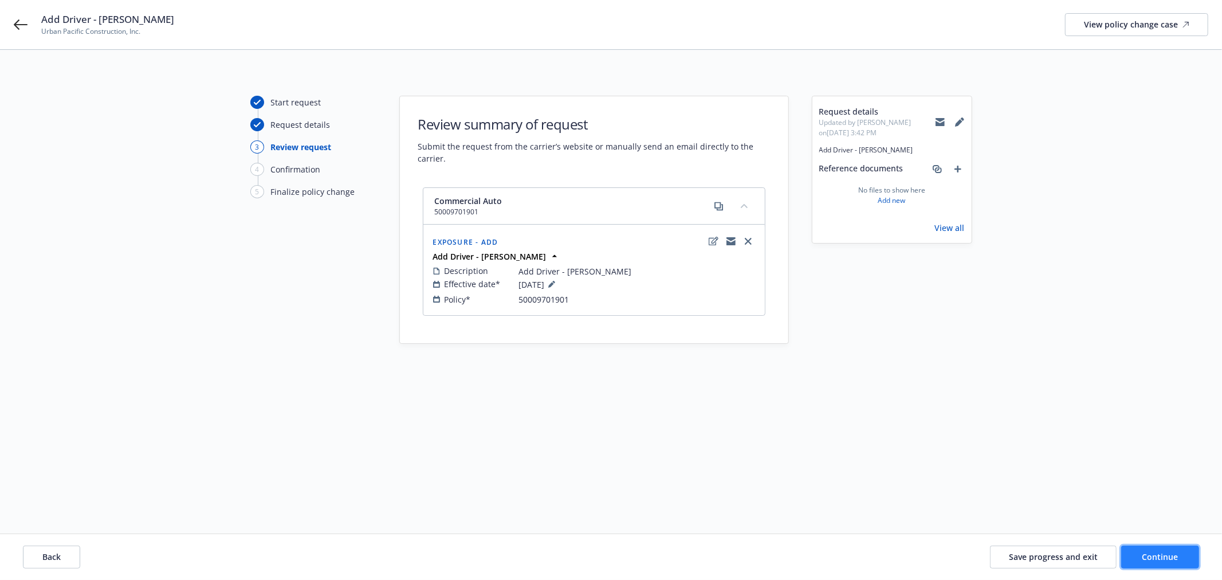
click at [1149, 551] on button "Continue" at bounding box center [1160, 557] width 78 height 23
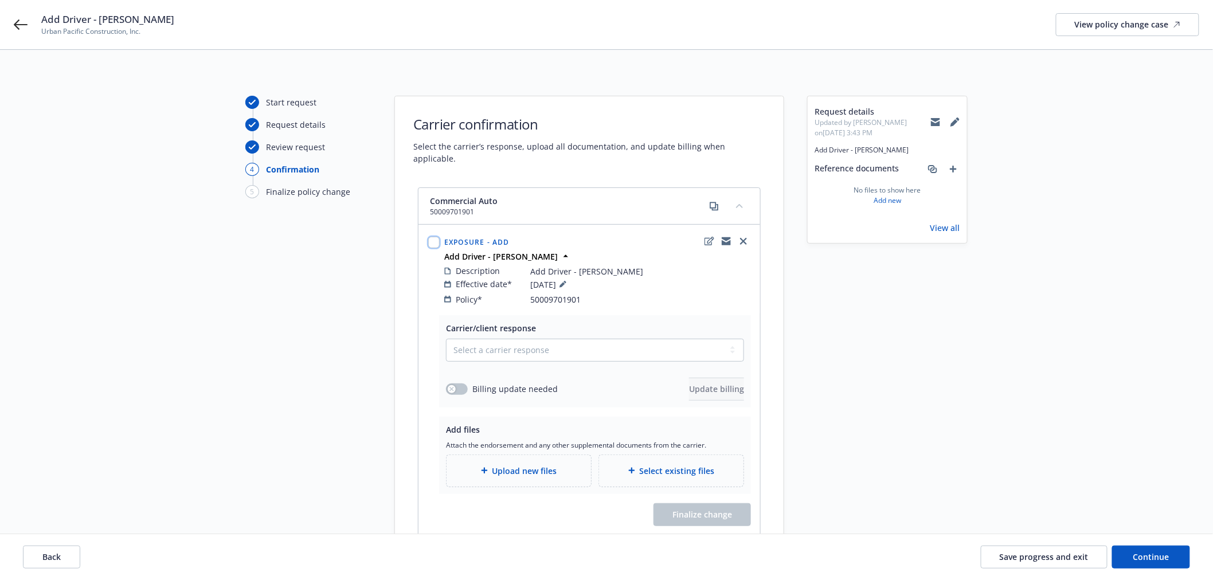
click at [436, 237] on input "checkbox" at bounding box center [433, 242] width 11 height 11
checkbox input "true"
click at [587, 339] on select "Select a carrier response Accepted Accepted with revision No endorsement needed…" at bounding box center [595, 350] width 298 height 23
select select "ACCEPTED"
click at [446, 339] on select "Select a carrier response Accepted Accepted with revision No endorsement needed…" at bounding box center [595, 350] width 298 height 23
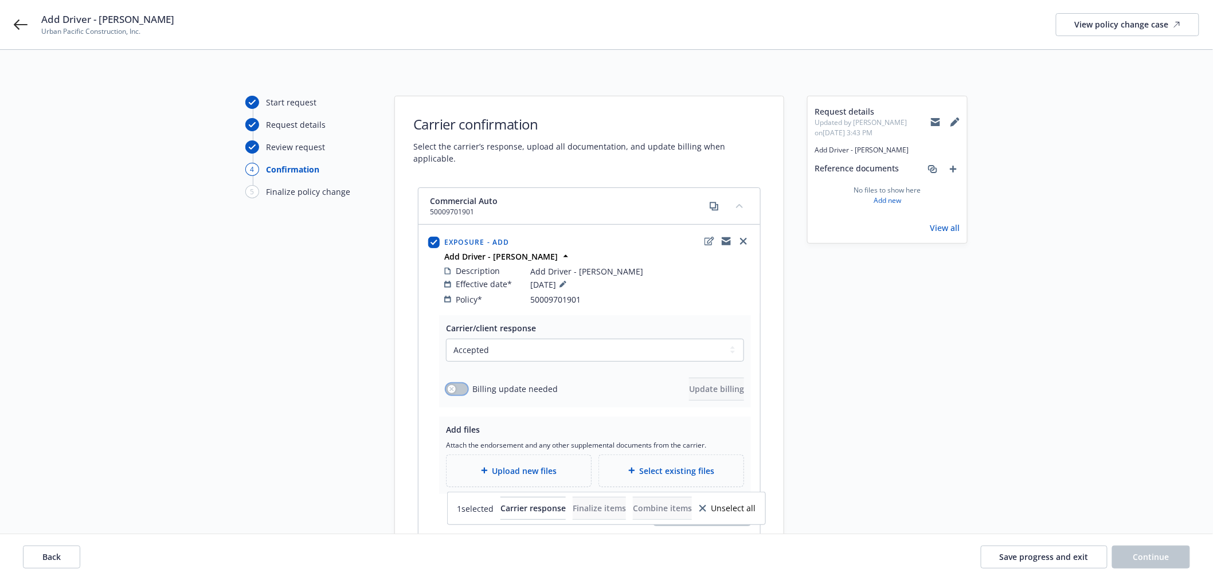
click at [462, 383] on button "button" at bounding box center [457, 388] width 22 height 11
click at [717, 383] on span "Update billing" at bounding box center [716, 388] width 55 height 11
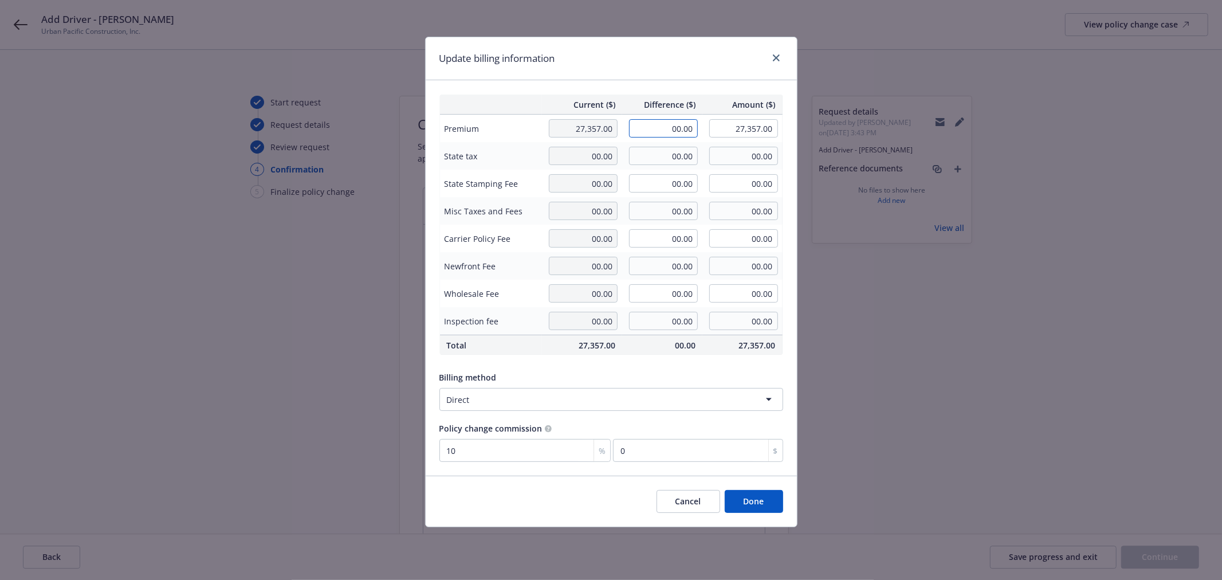
click at [662, 131] on input "00.00" at bounding box center [663, 128] width 69 height 18
type input "293.00"
type input "27,650.00"
type input "29.3"
click at [661, 370] on div "Billing method Direct" at bounding box center [612, 389] width 344 height 44
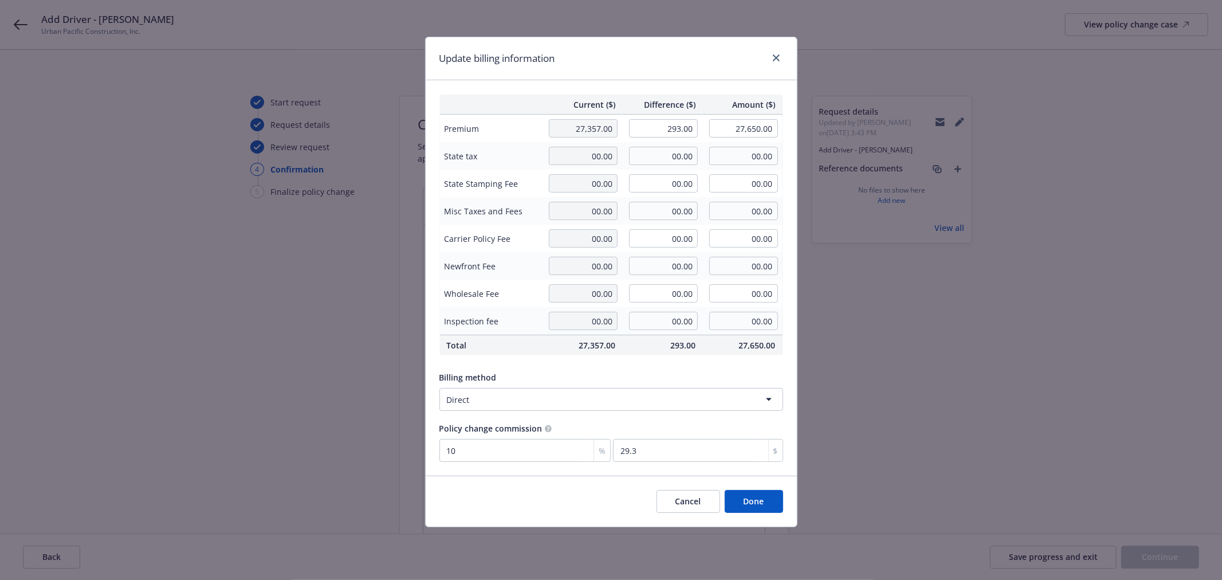
click at [751, 502] on button "Done" at bounding box center [754, 501] width 58 height 23
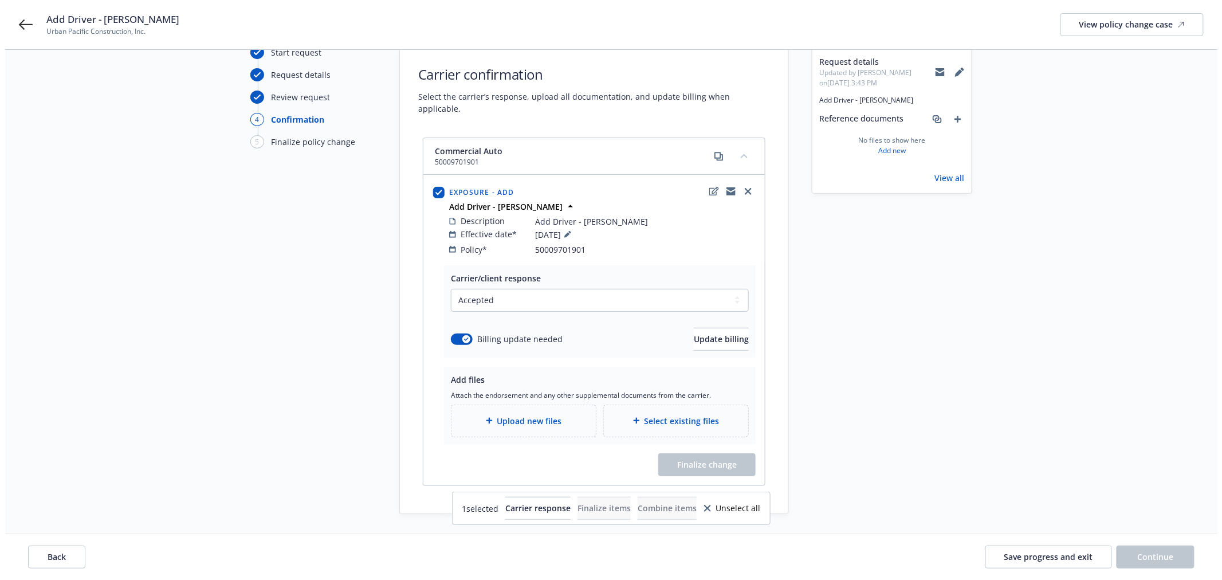
scroll to position [93, 0]
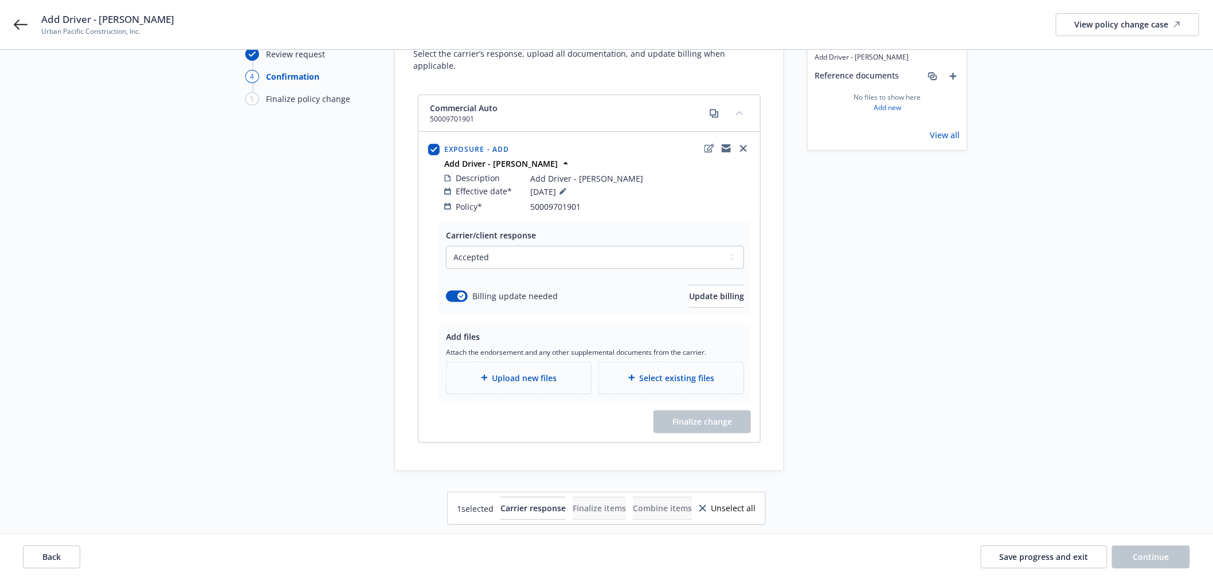
click at [516, 362] on div "Upload new files" at bounding box center [518, 378] width 144 height 32
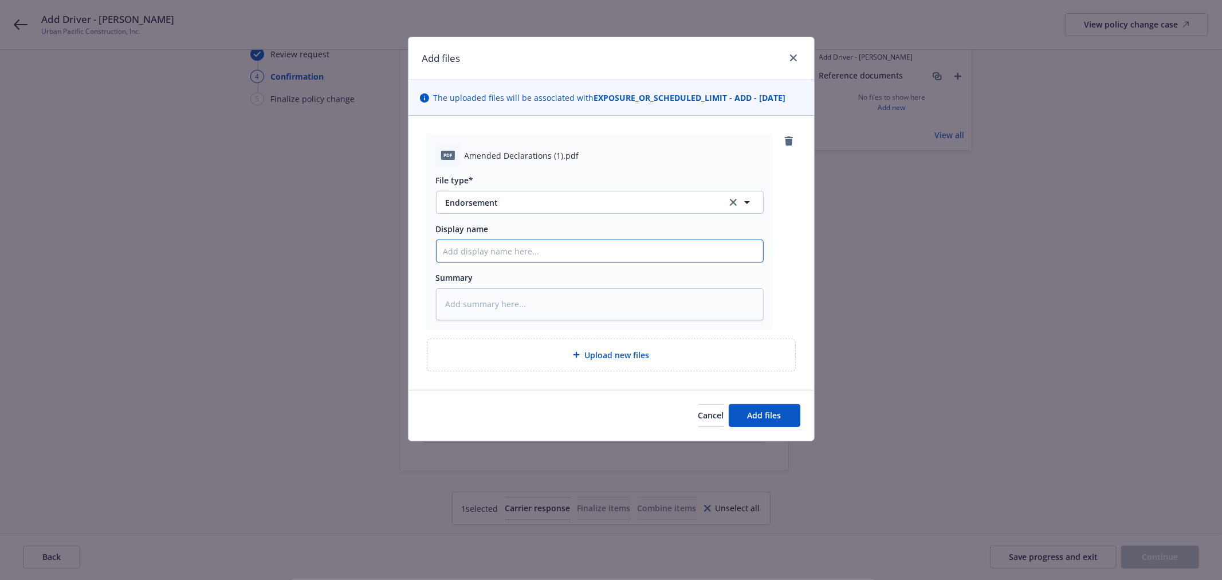
click at [568, 251] on input "Display name" at bounding box center [600, 251] width 327 height 22
type textarea "x"
type input "E"
type textarea "x"
type input "En"
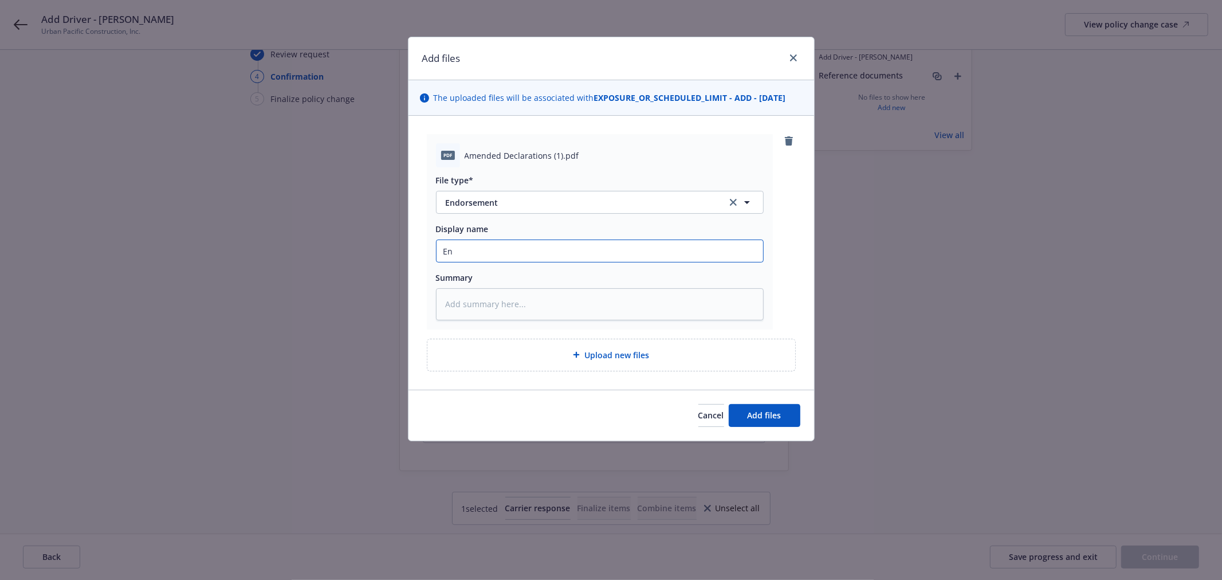
type textarea "x"
type input "End"
type textarea "x"
type input "Endt"
type textarea "x"
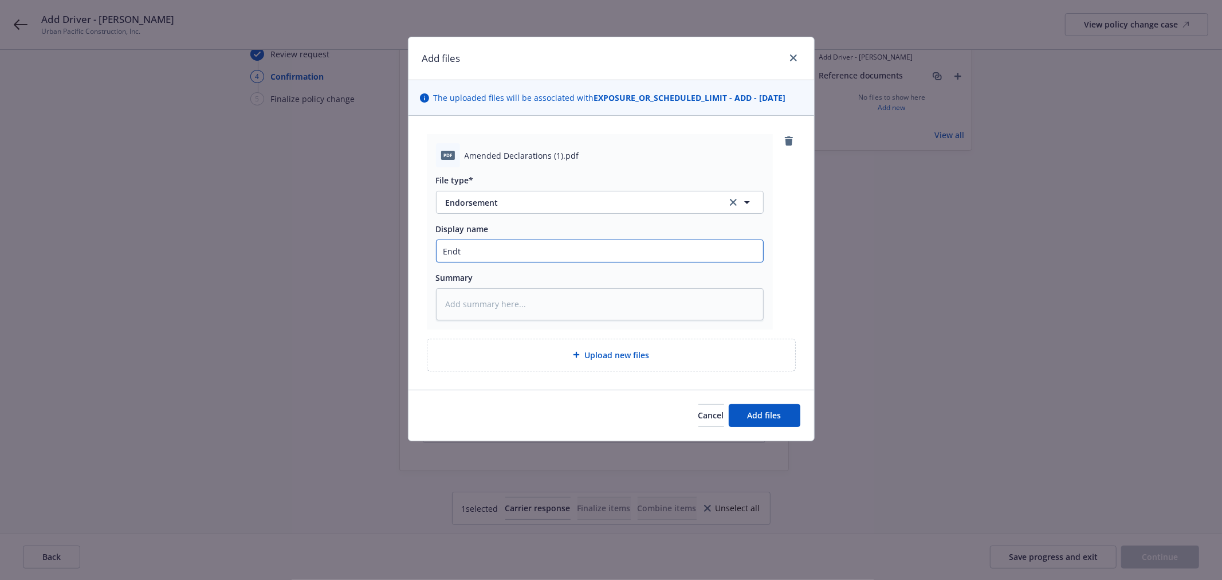
type input "Endt"
type textarea "x"
type input "Endt -"
type textarea "x"
type input "Endt -"
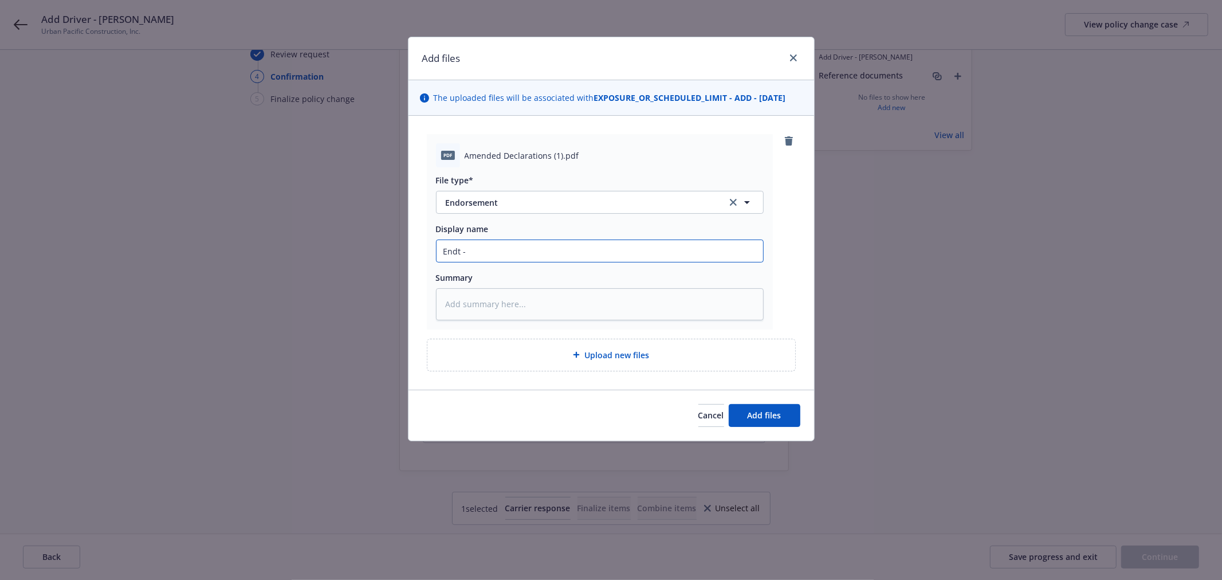
paste input "Add Driver - [PERSON_NAME]"
type textarea "x"
type input "Endt - Add Driver - [PERSON_NAME]"
click at [764, 417] on span "Add files" at bounding box center [765, 415] width 34 height 11
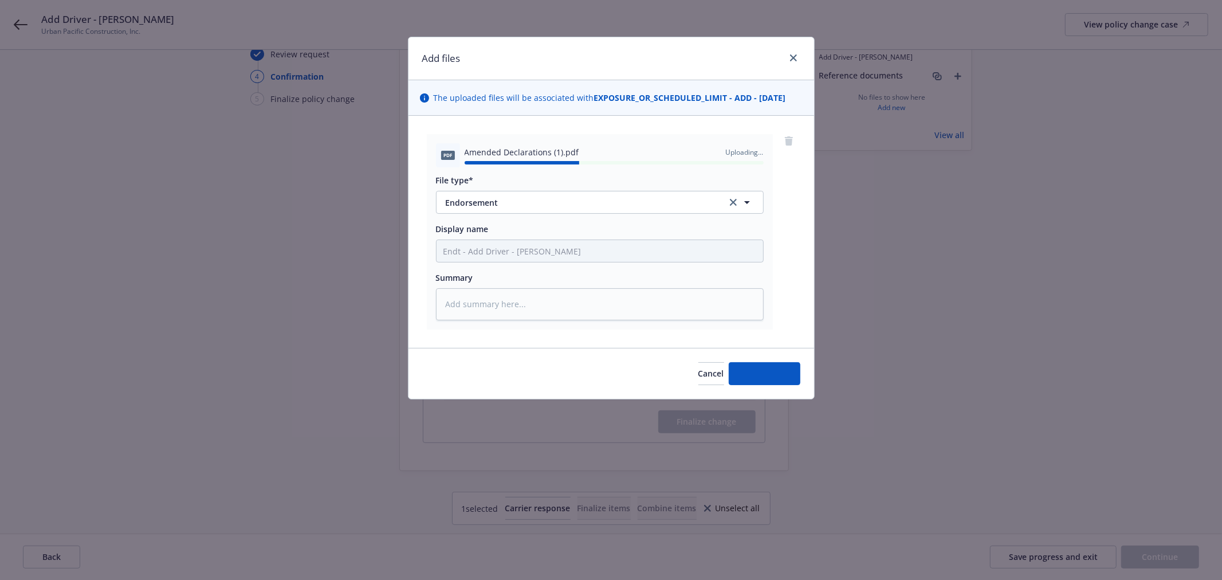
type textarea "x"
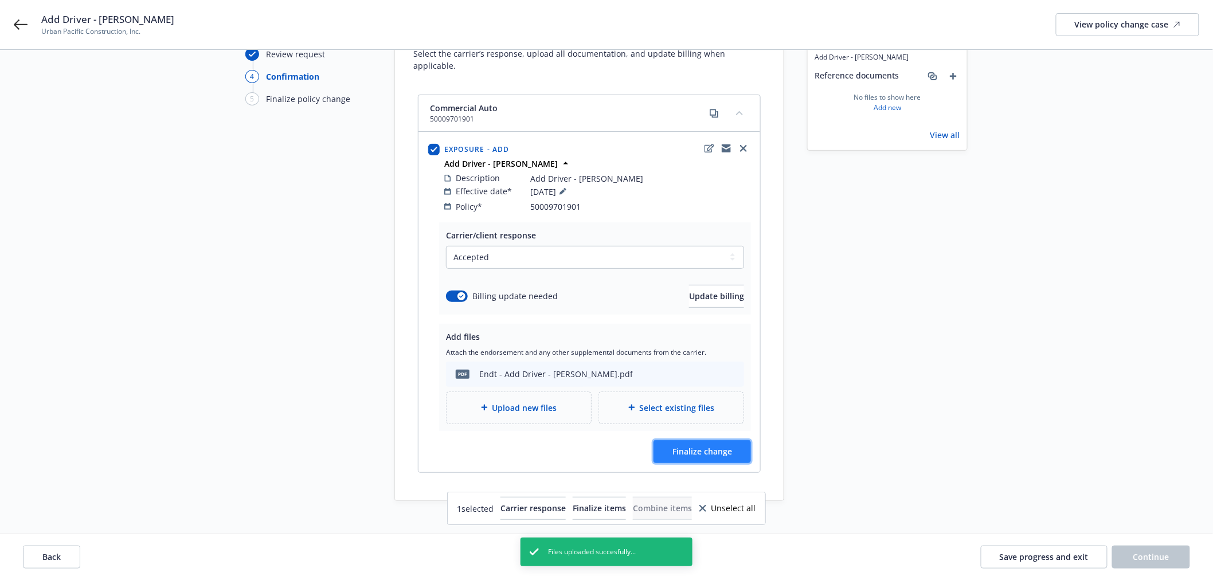
click at [704, 446] on span "Finalize change" at bounding box center [702, 451] width 60 height 11
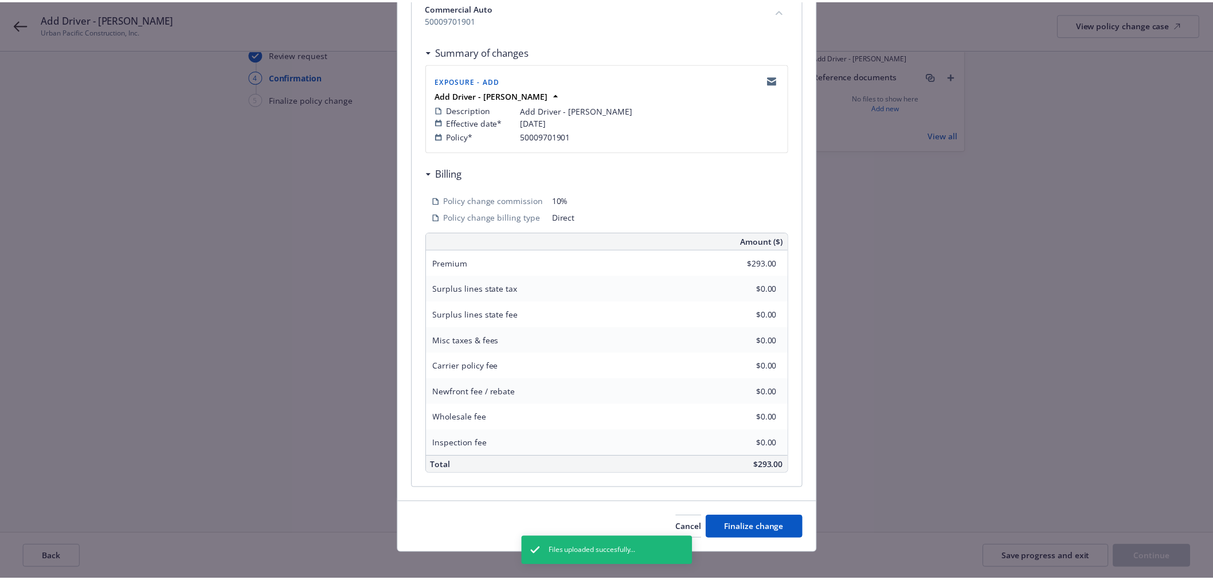
scroll to position [196, 0]
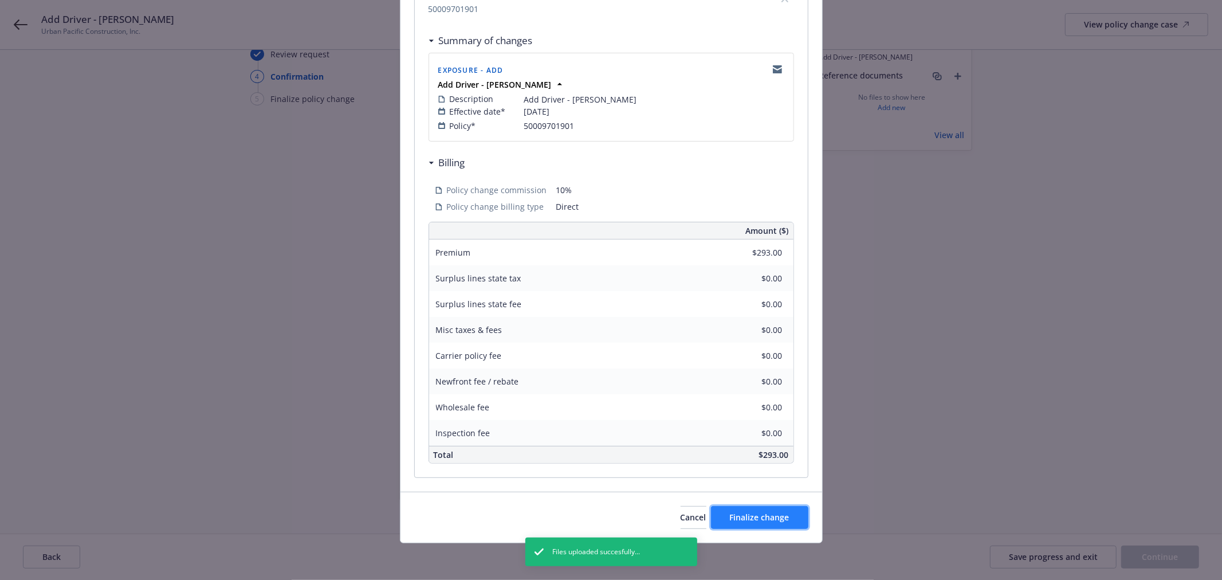
click at [764, 514] on span "Finalize change" at bounding box center [760, 517] width 60 height 11
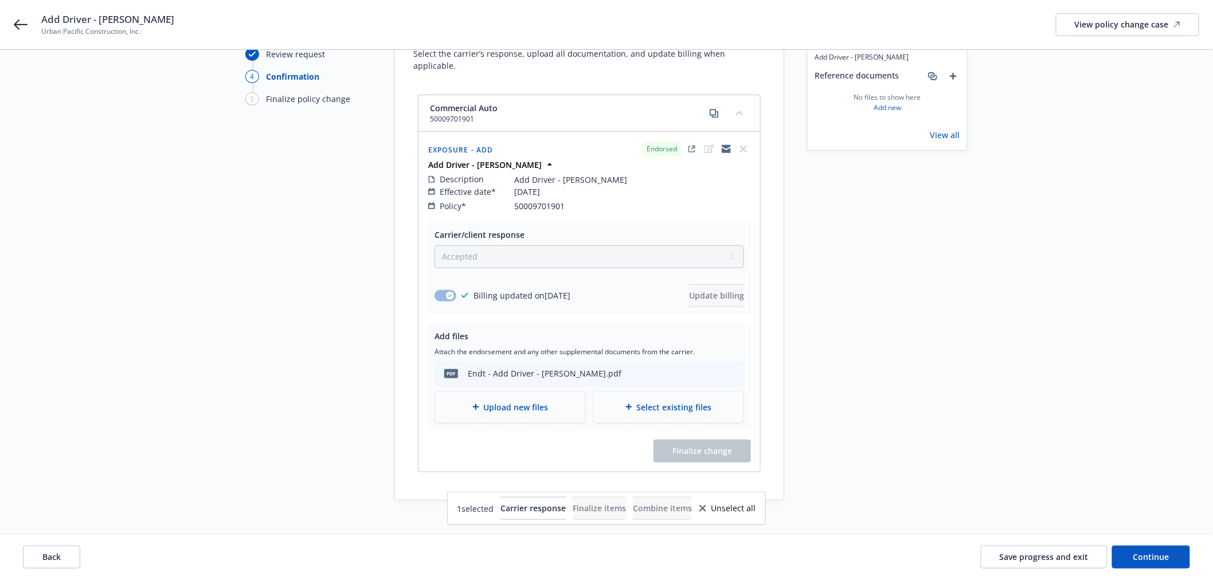
scroll to position [122, 0]
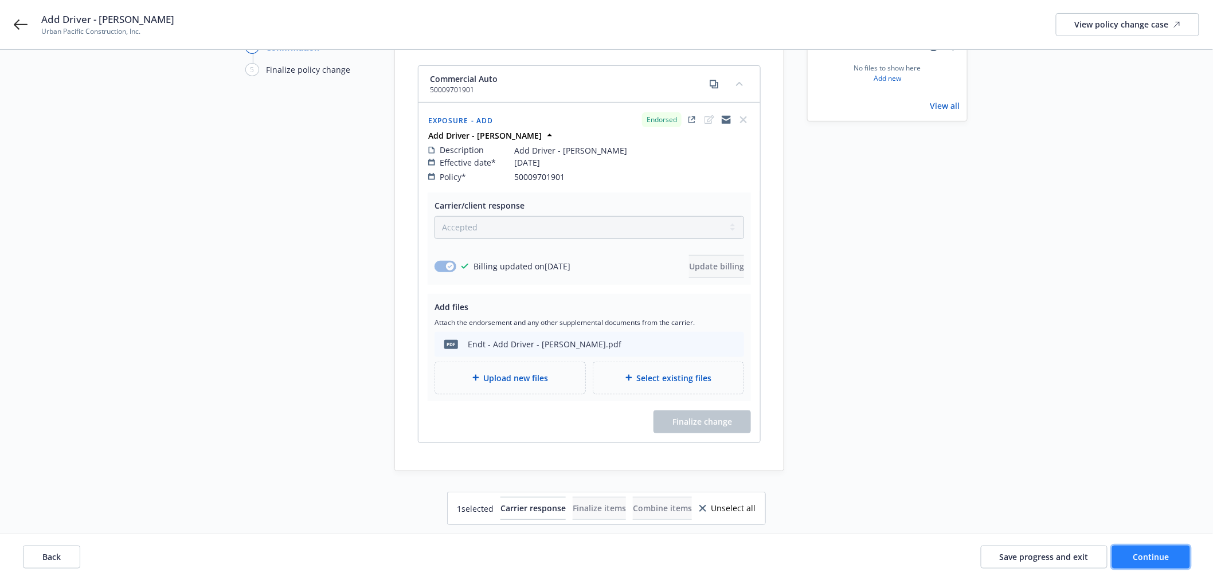
click at [1159, 555] on span "Continue" at bounding box center [1151, 556] width 36 height 11
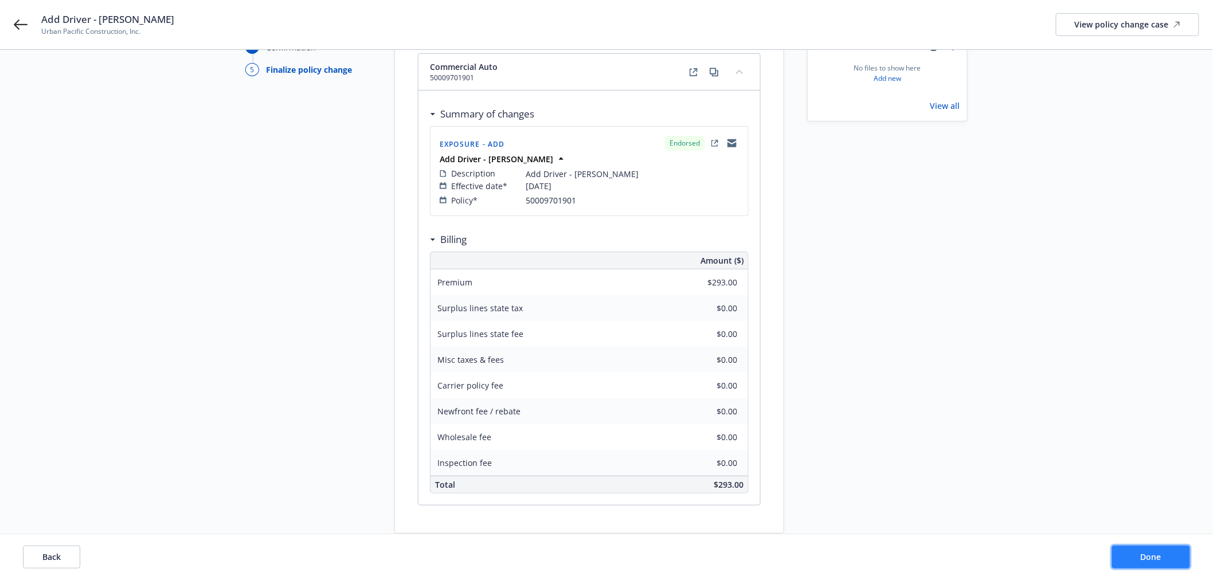
click at [1158, 553] on span "Done" at bounding box center [1150, 556] width 21 height 11
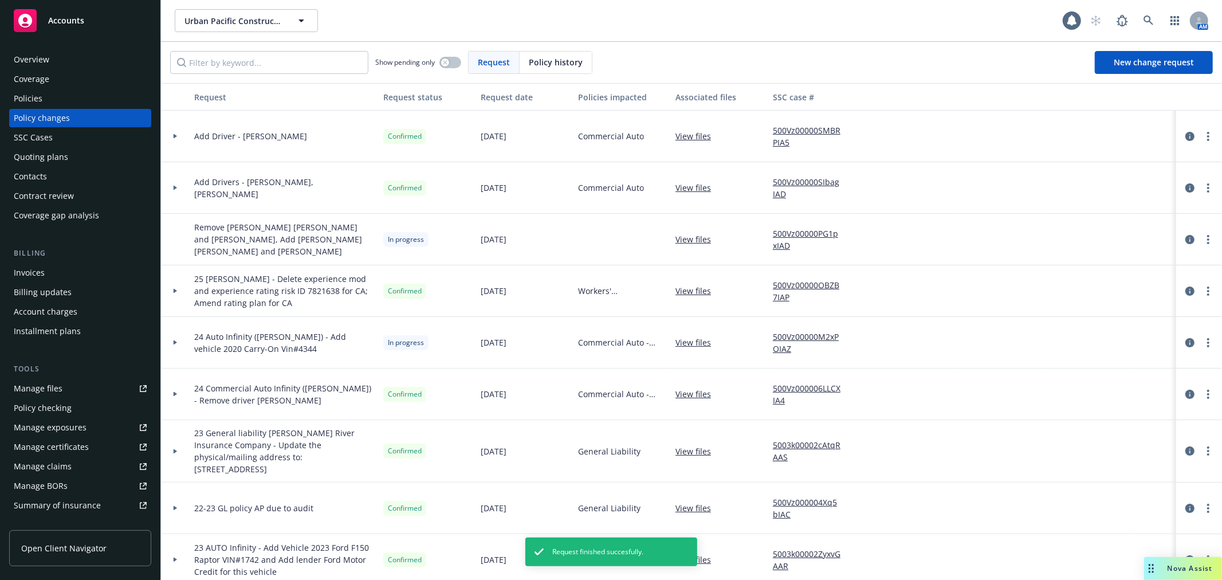
click at [78, 20] on span "Accounts" at bounding box center [66, 20] width 36 height 9
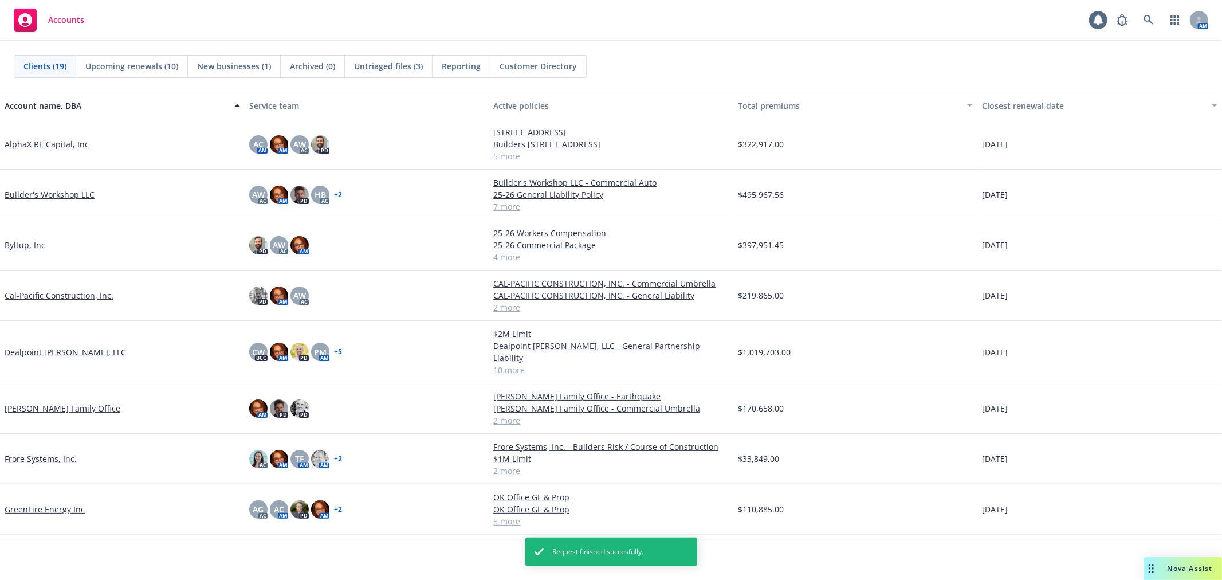
click at [37, 503] on link "GreenFire Energy Inc" at bounding box center [45, 509] width 80 height 12
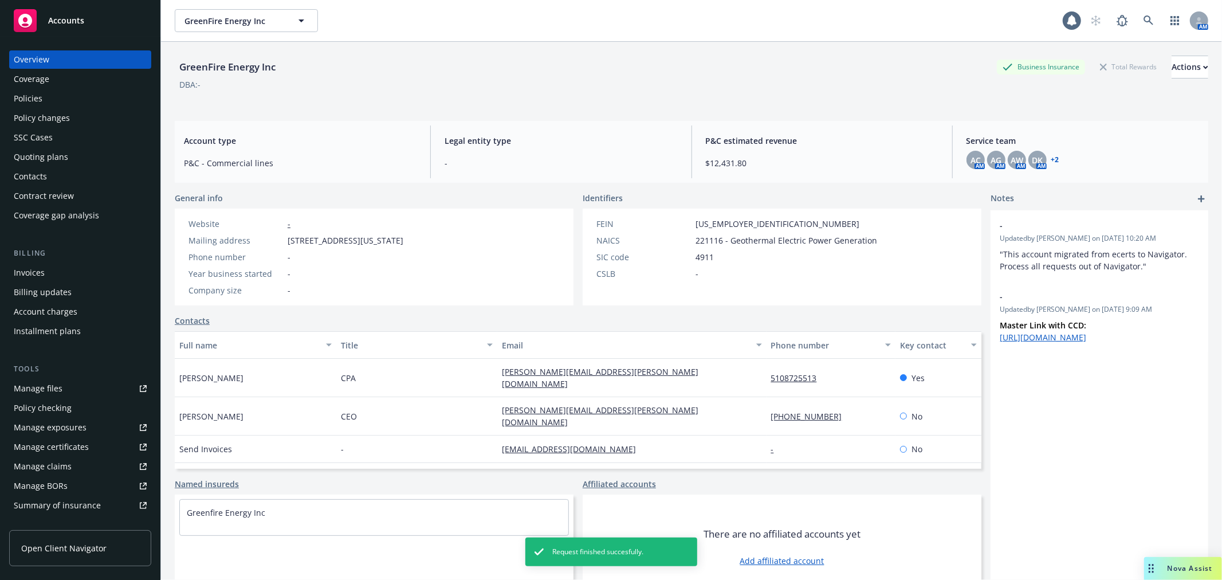
click at [54, 100] on div "Policies" at bounding box center [80, 98] width 133 height 18
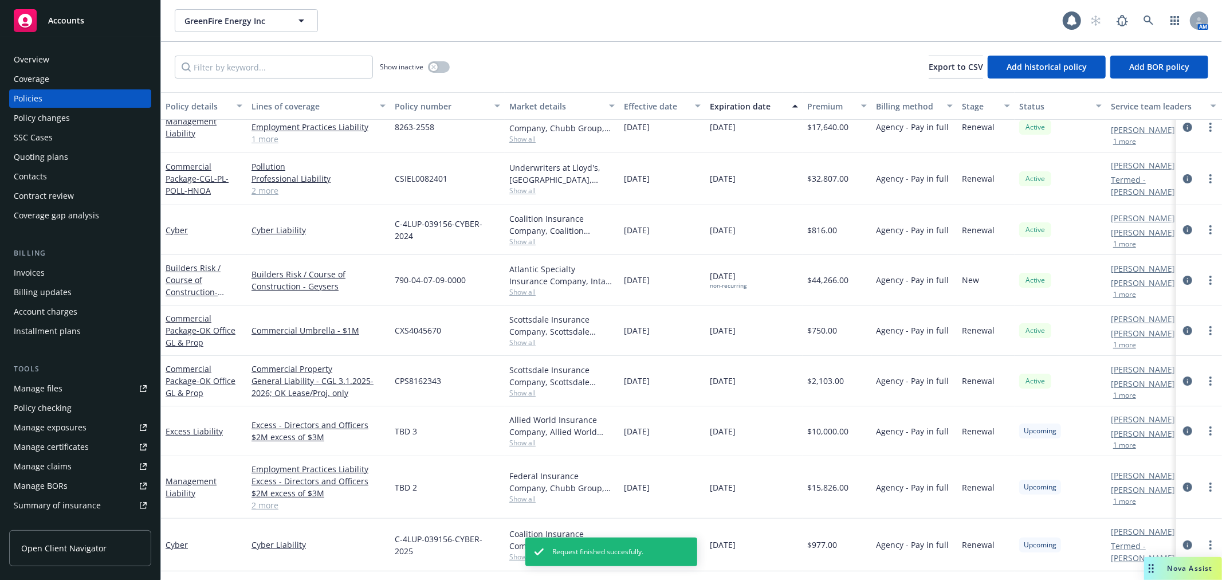
scroll to position [117, 0]
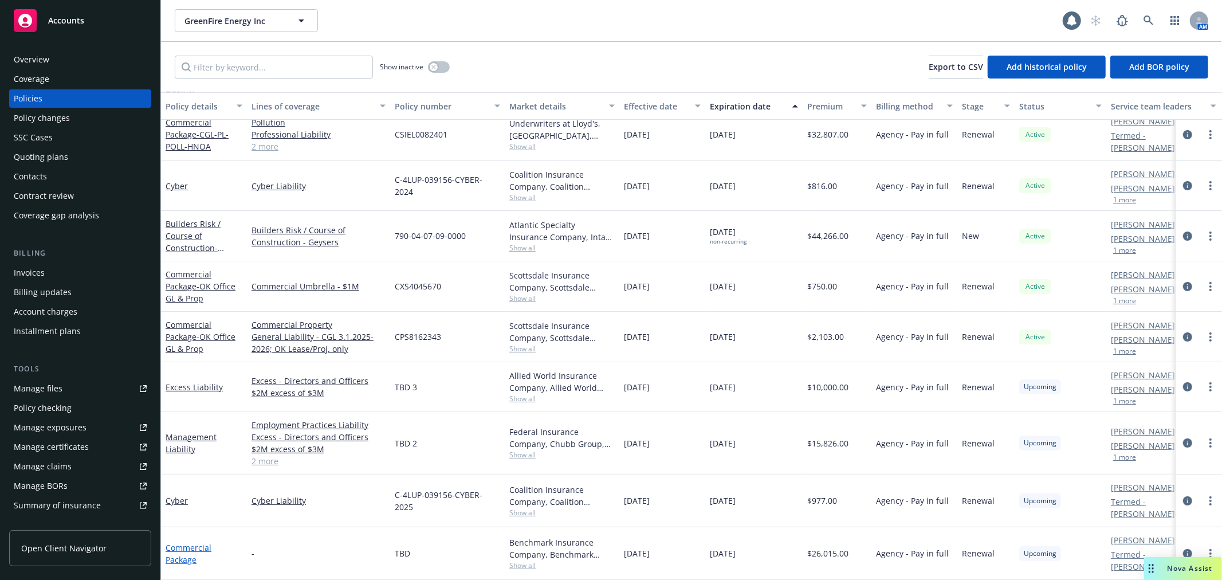
click at [191, 542] on link "Commercial Package" at bounding box center [189, 553] width 46 height 23
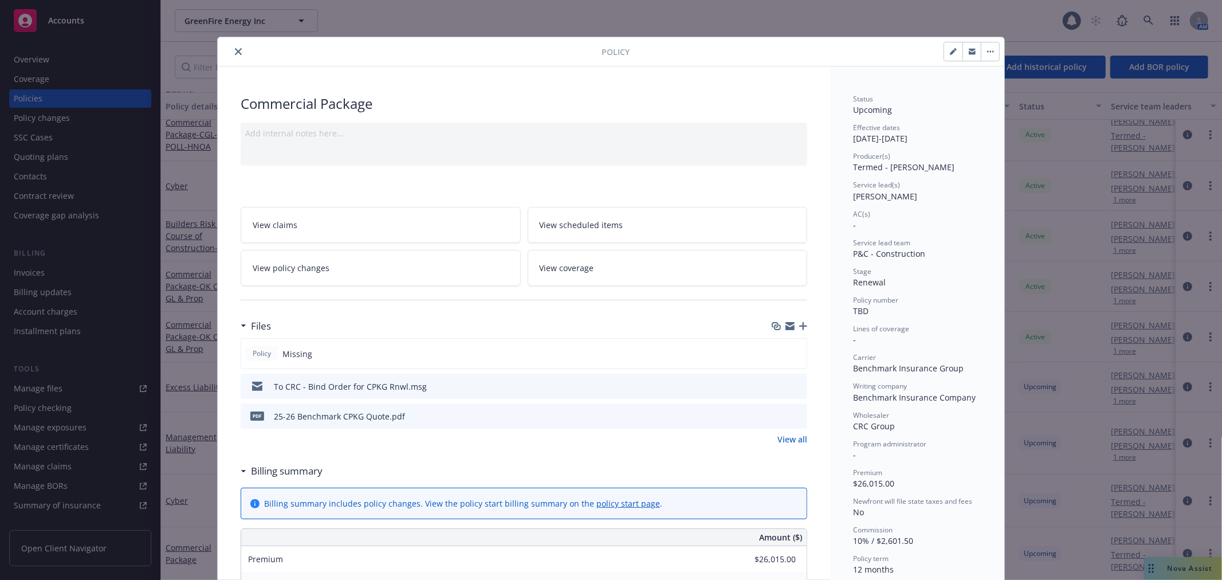
click at [950, 53] on icon "button" at bounding box center [953, 51] width 7 height 7
select select "RENEWAL"
select select "12"
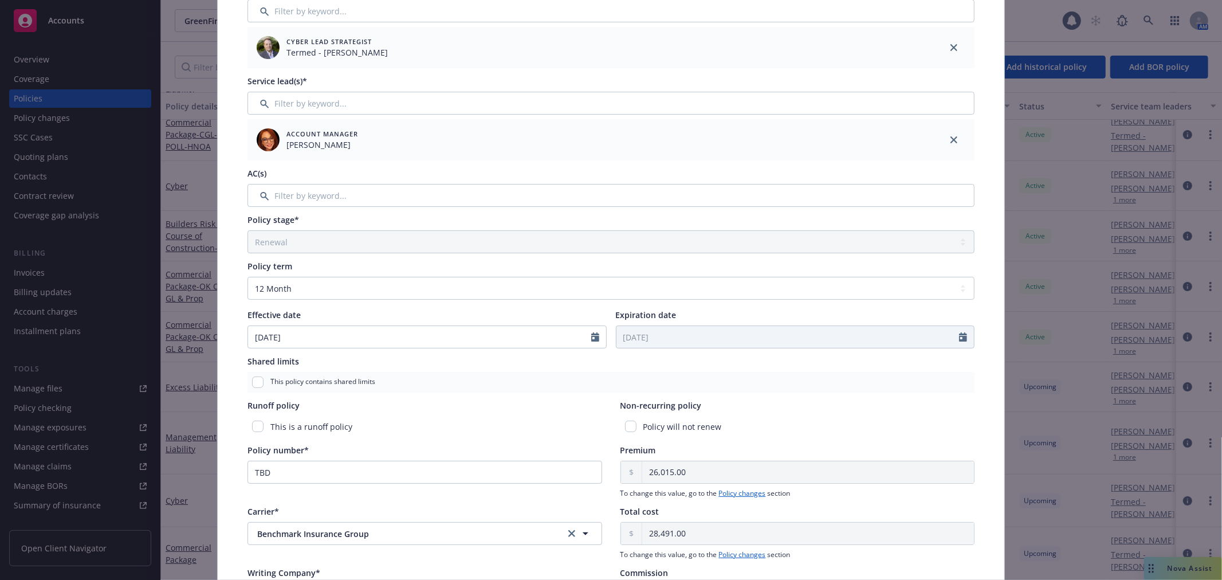
scroll to position [191, 0]
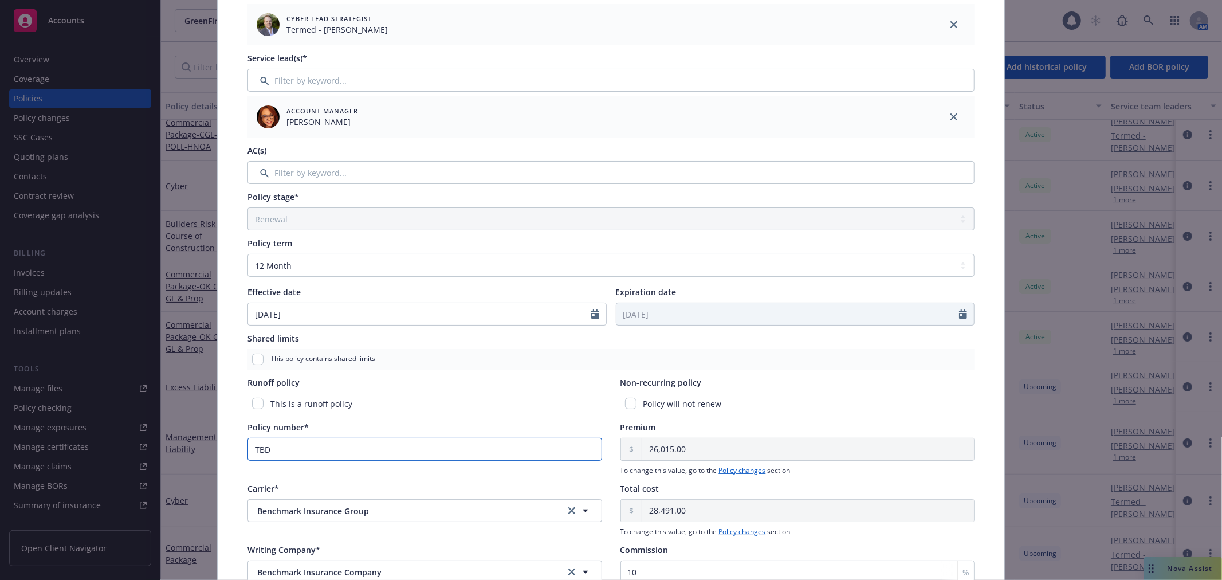
drag, startPoint x: 301, startPoint y: 448, endPoint x: 22, endPoint y: 449, distance: 279.7
click at [22, 449] on div "Edit policy details Cancel Save Policy type* Commercial Package Display name Pr…" at bounding box center [611, 290] width 1222 height 580
paste input "MNGRP2002353"
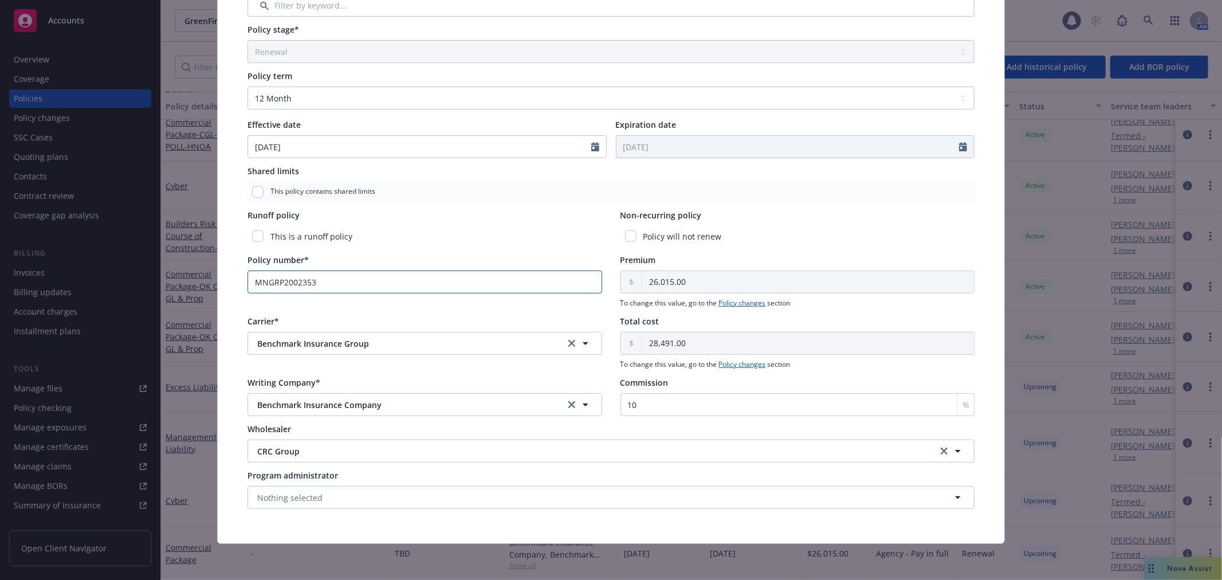
scroll to position [0, 0]
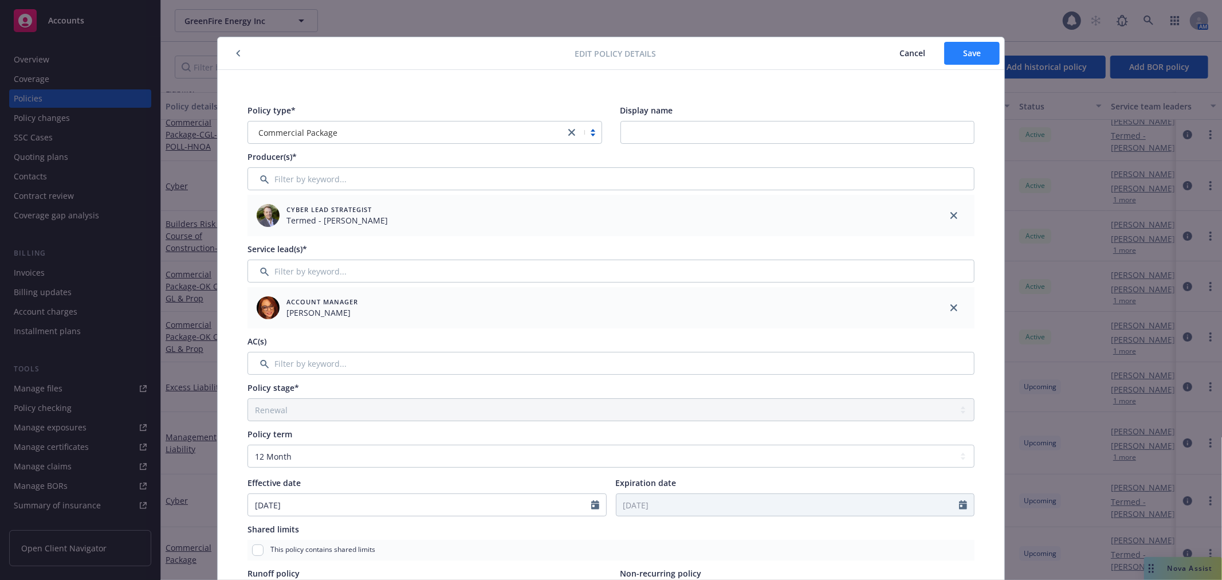
type input "MNGRP2002353"
click at [972, 54] on span "Save" at bounding box center [972, 53] width 18 height 11
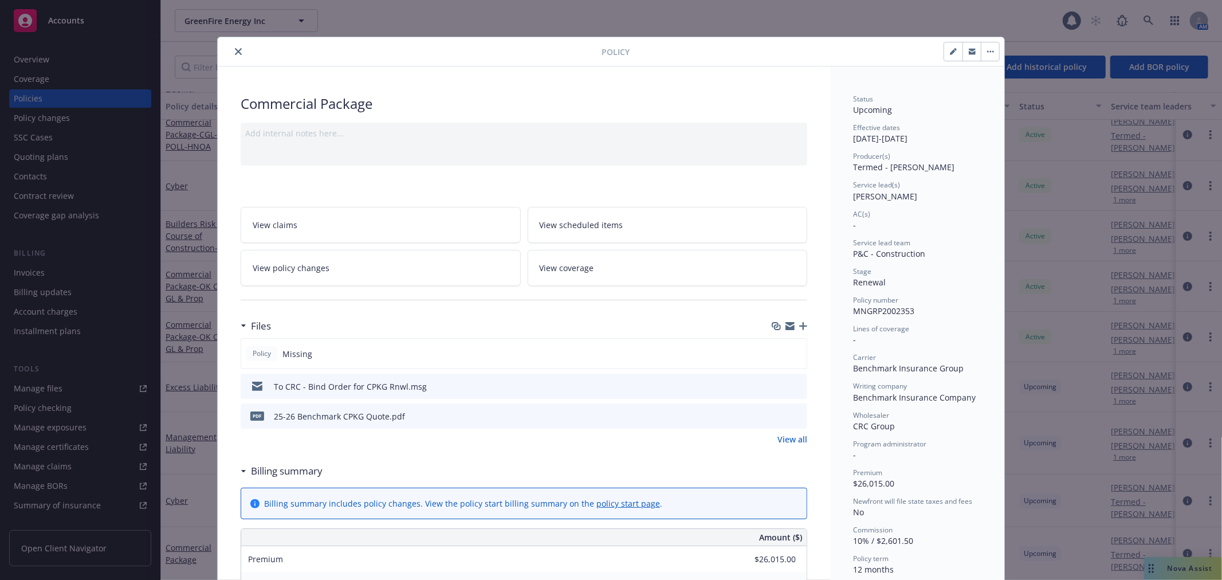
click at [235, 49] on icon "close" at bounding box center [238, 51] width 7 height 7
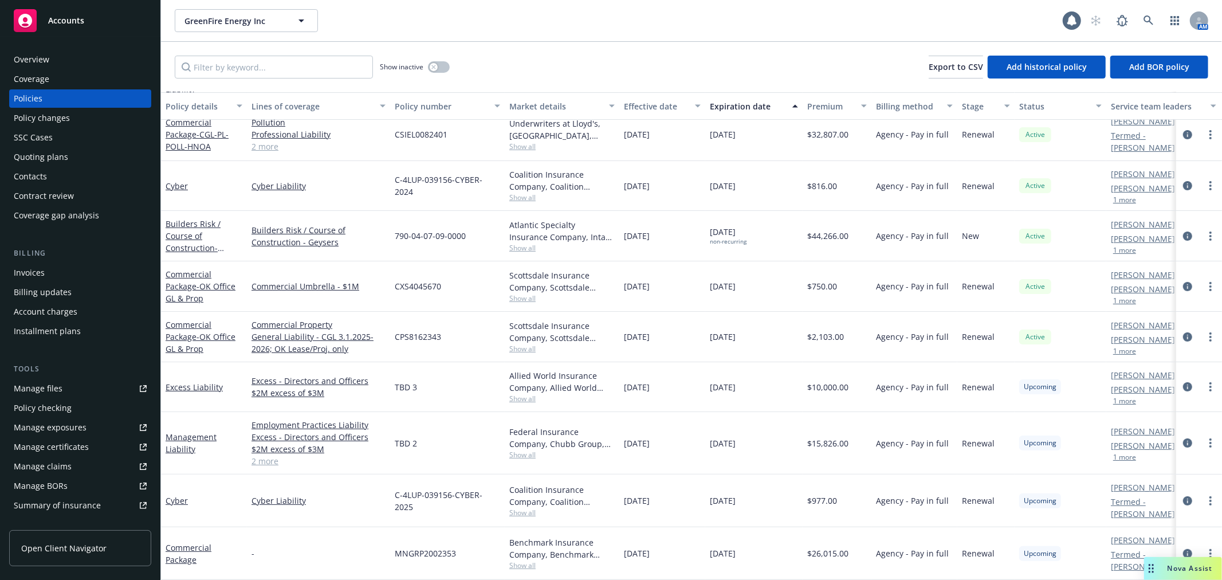
click at [86, 24] on div "Accounts" at bounding box center [80, 20] width 133 height 23
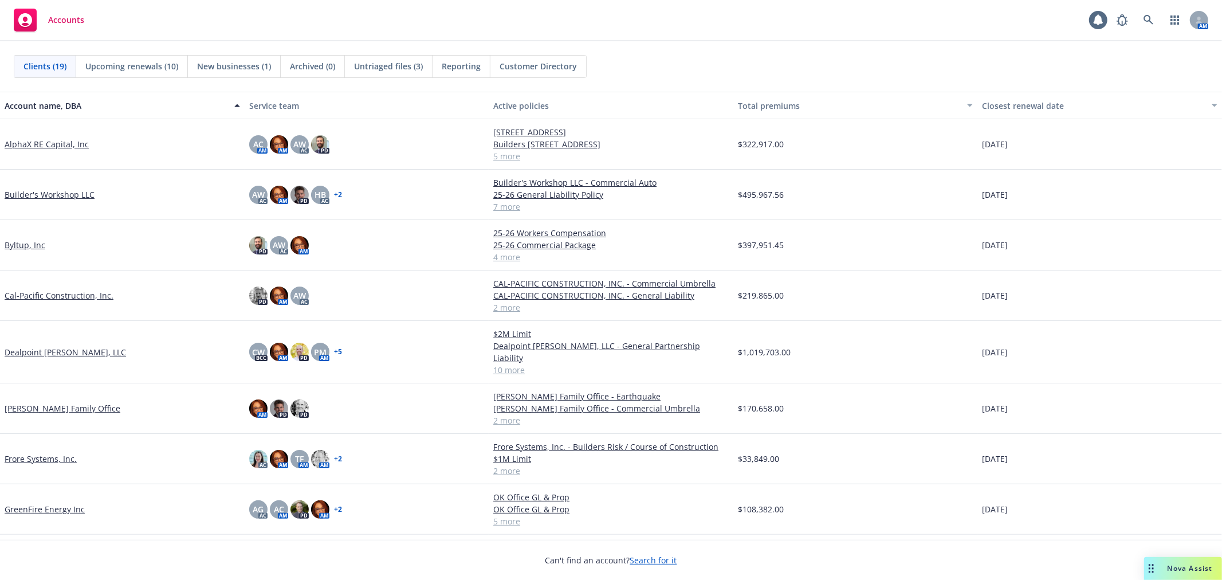
click at [63, 141] on link "AlphaX RE Capital, Inc" at bounding box center [47, 144] width 84 height 12
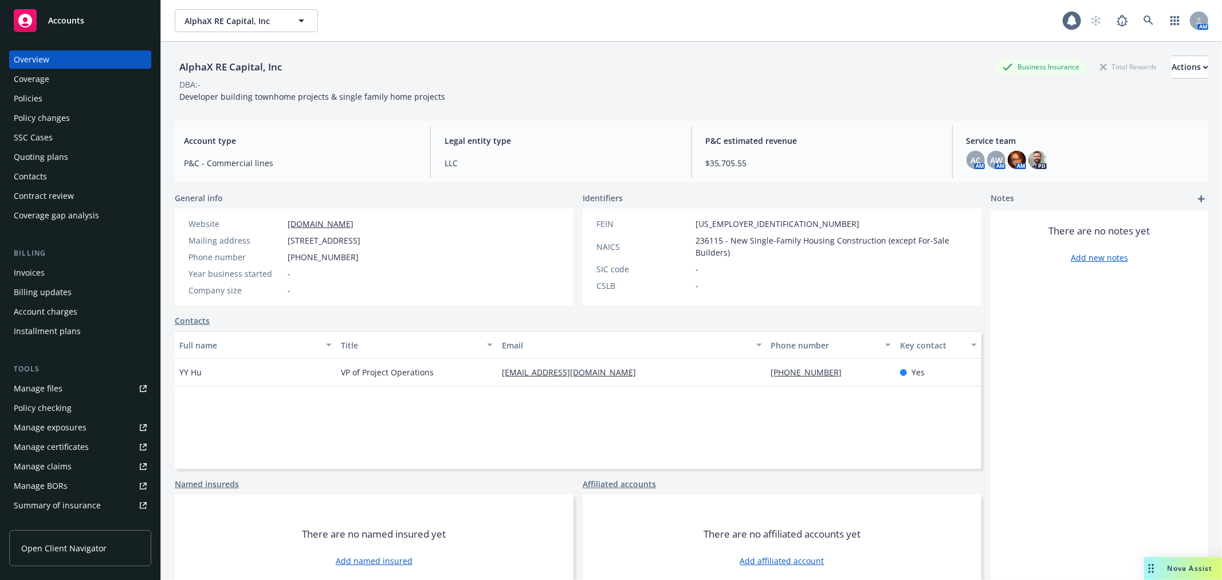
click at [64, 90] on div "Policies" at bounding box center [80, 98] width 133 height 18
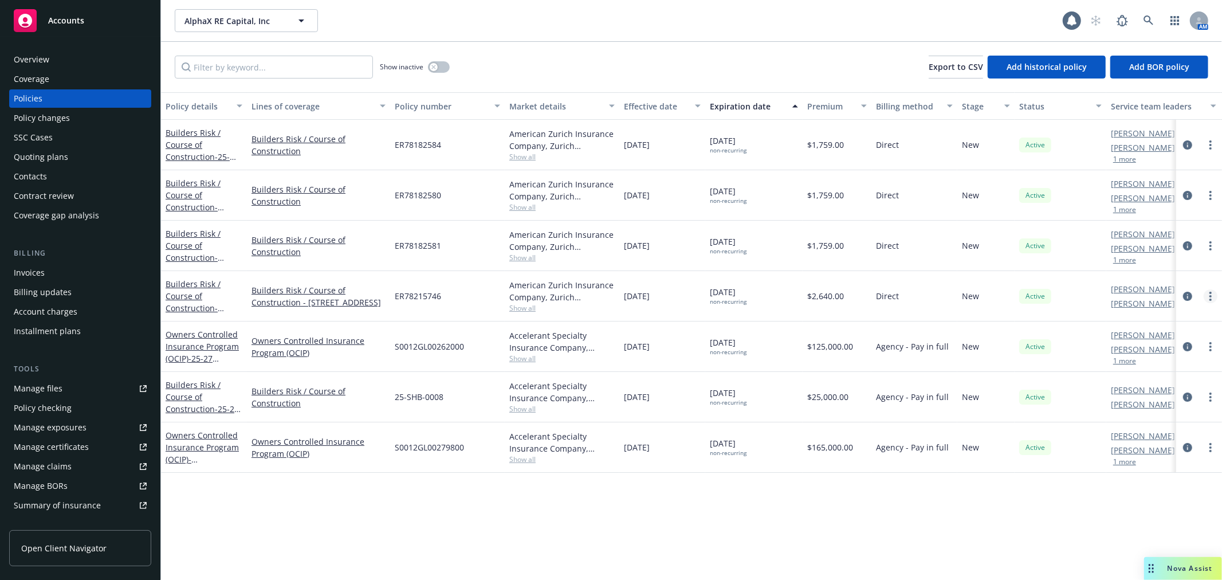
click at [1211, 293] on circle "more" at bounding box center [1211, 293] width 2 height 2
click at [1159, 460] on link "Copy logging email" at bounding box center [1150, 457] width 135 height 23
